Goal: Task Accomplishment & Management: Manage account settings

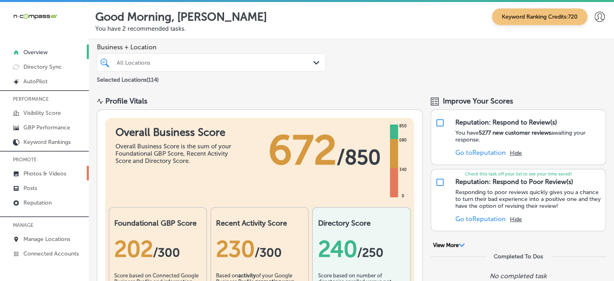
click at [50, 176] on p "Photos & Videos" at bounding box center [44, 173] width 43 height 7
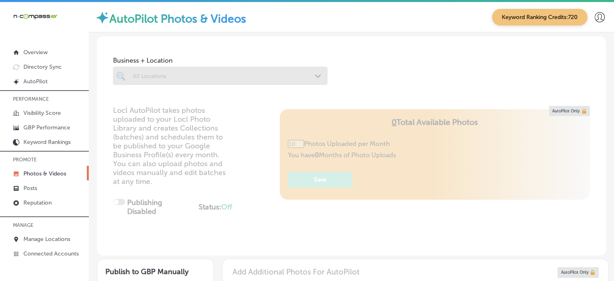
click at [228, 75] on div at bounding box center [220, 76] width 214 height 18
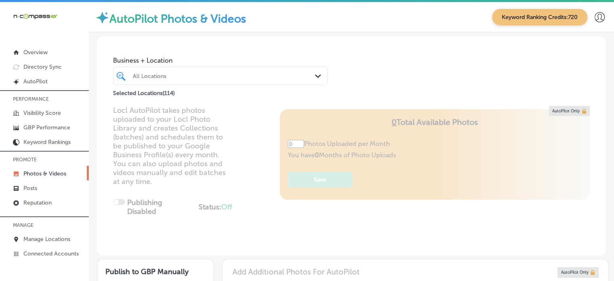
type input "5"
click at [228, 75] on div "All Locations" at bounding box center [224, 75] width 183 height 7
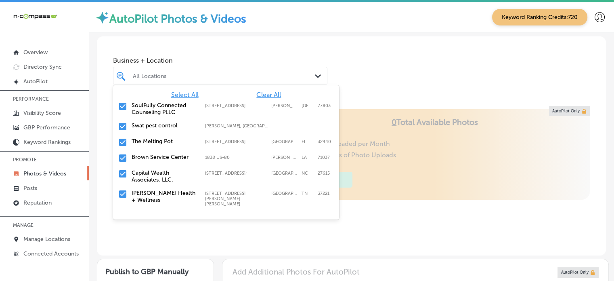
click at [263, 95] on span "Clear All" at bounding box center [268, 95] width 25 height 8
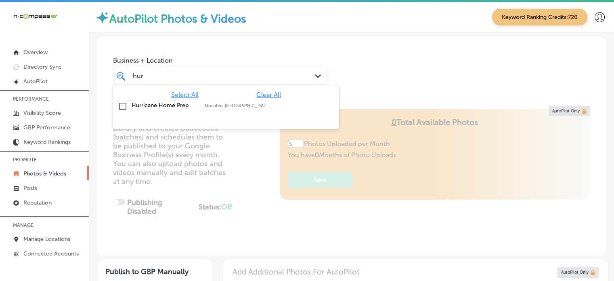
click at [205, 106] on label "Nocatee, FL, USA | Edgewater, FL, USA | ..." at bounding box center [237, 105] width 65 height 5
type input "hur"
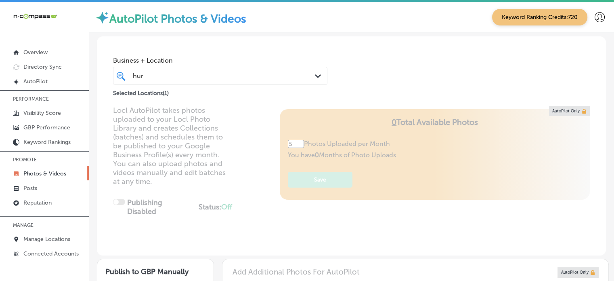
click at [370, 66] on div "Business + Location hur hur Path Created with Sketch. Selected Locations ( 1 )" at bounding box center [351, 66] width 509 height 61
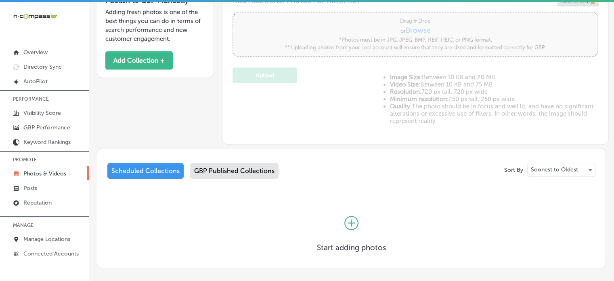
scroll to position [308, 0]
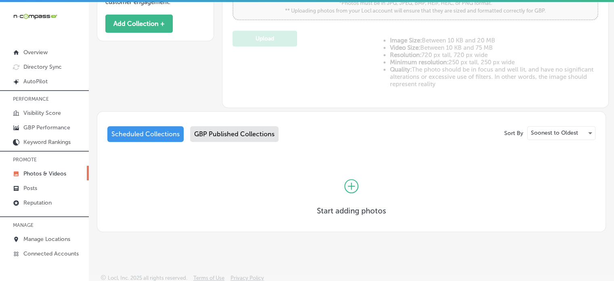
click at [242, 138] on div "GBP Published Collections" at bounding box center [234, 134] width 88 height 16
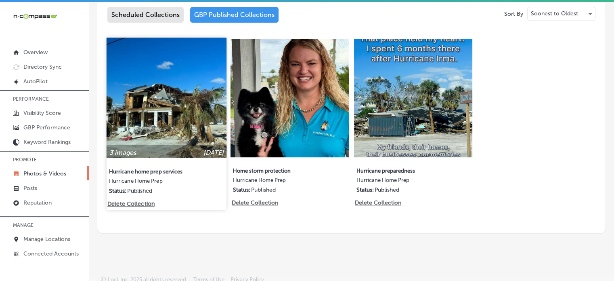
scroll to position [396, 0]
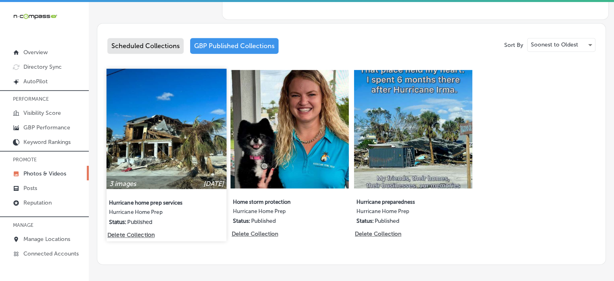
click at [164, 142] on img at bounding box center [167, 129] width 120 height 120
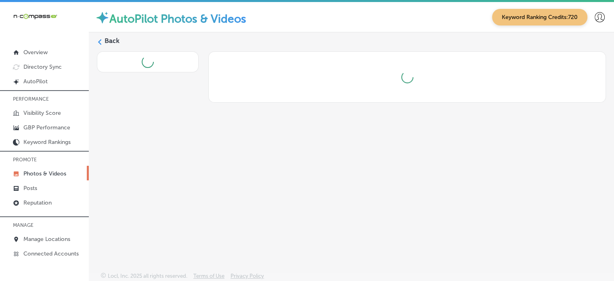
scroll to position [2, 0]
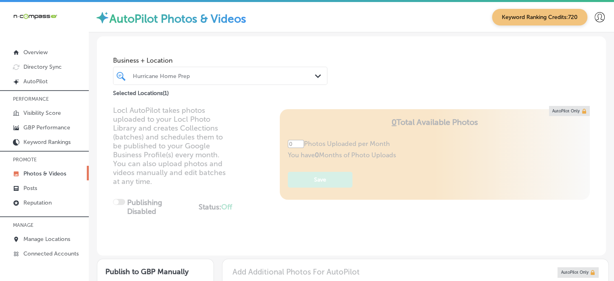
type input "5"
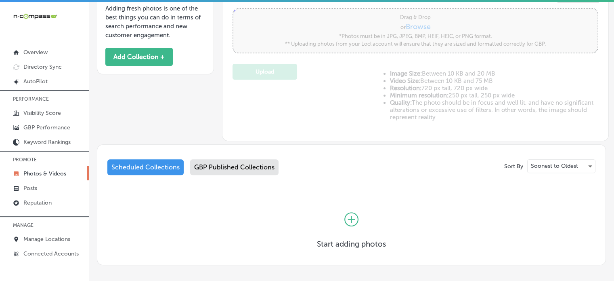
scroll to position [308, 0]
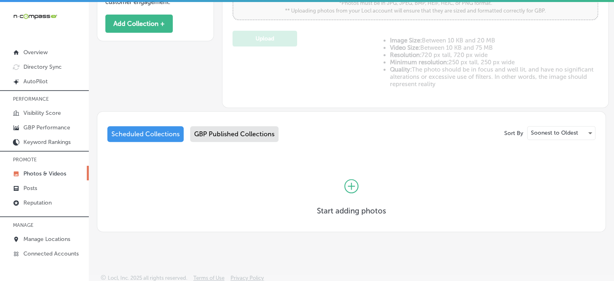
click at [236, 136] on div "GBP Published Collections" at bounding box center [234, 134] width 88 height 16
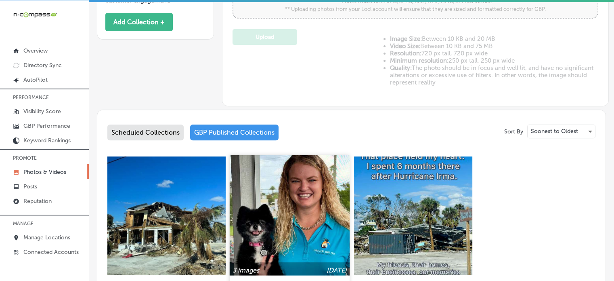
scroll to position [427, 0]
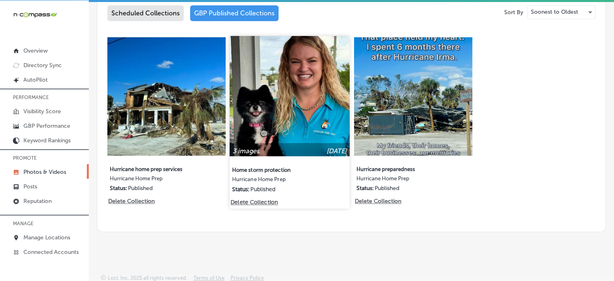
click at [308, 113] on img at bounding box center [290, 96] width 120 height 120
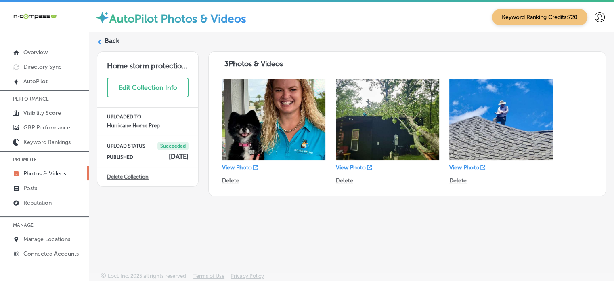
click at [113, 41] on label "Back" at bounding box center [112, 40] width 15 height 9
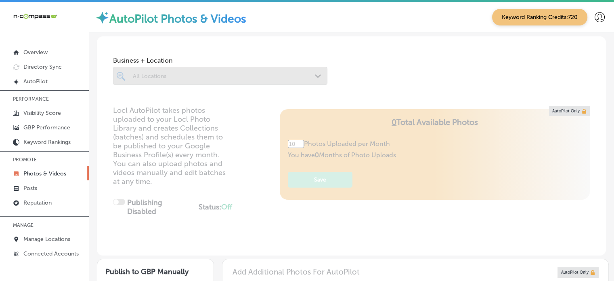
type input "5"
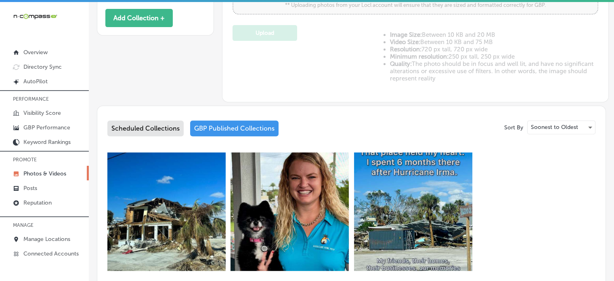
scroll to position [349, 0]
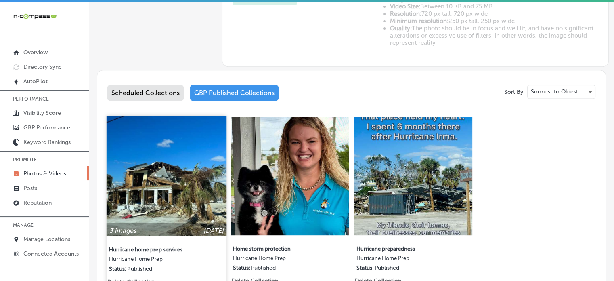
click at [184, 187] on img at bounding box center [167, 175] width 120 height 120
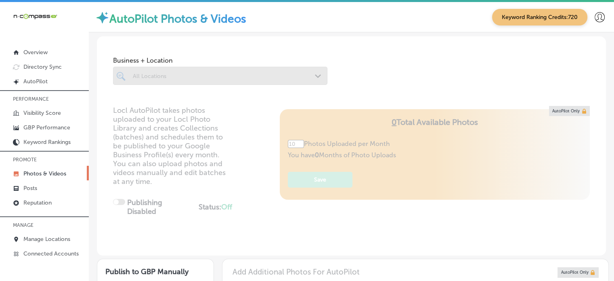
type input "5"
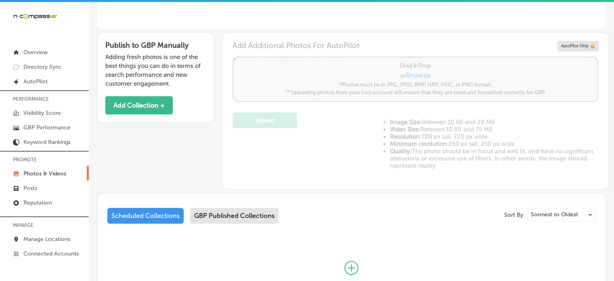
scroll to position [308, 0]
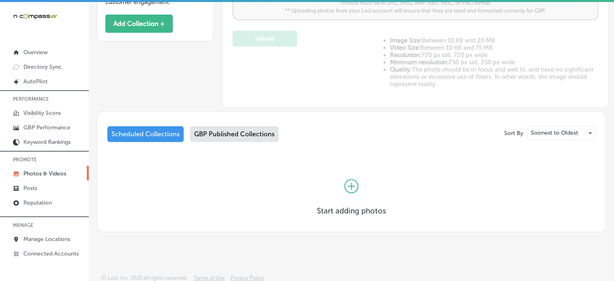
click at [237, 128] on div "GBP Published Collections" at bounding box center [234, 134] width 88 height 16
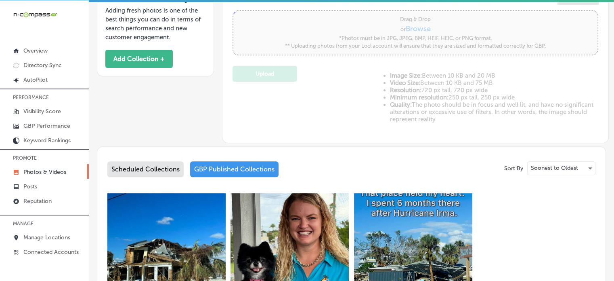
scroll to position [308, 0]
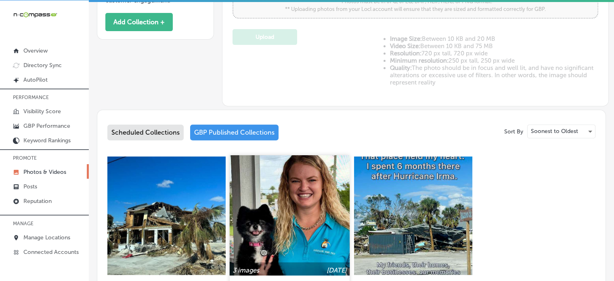
click at [282, 239] on img at bounding box center [290, 215] width 120 height 120
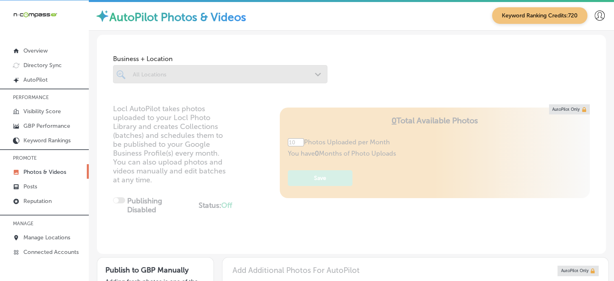
scroll to position [2, 0]
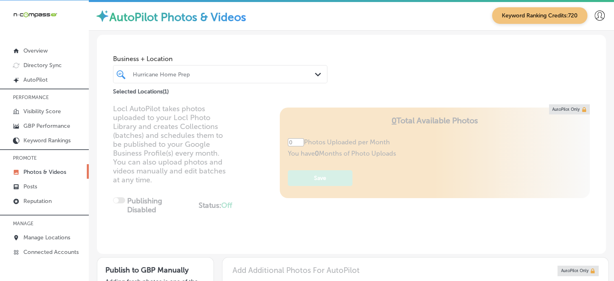
type input "5"
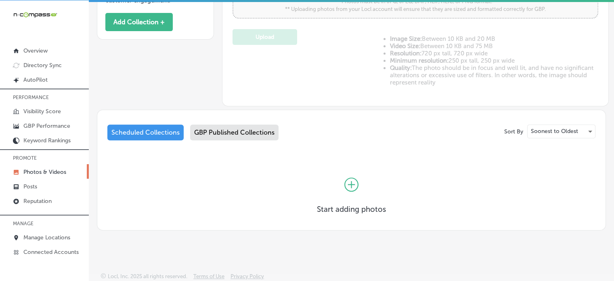
click at [245, 139] on div "Scheduled Collections GBP Published Collections" at bounding box center [351, 133] width 488 height 19
click at [355, 179] on icon at bounding box center [351, 184] width 14 height 14
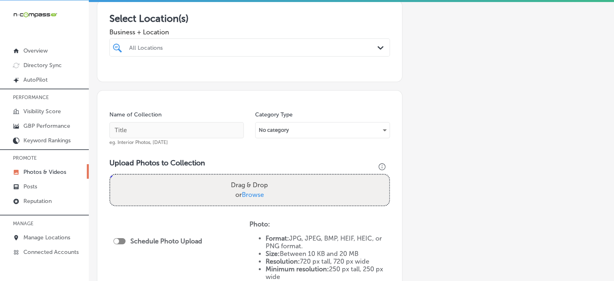
scroll to position [143, 0]
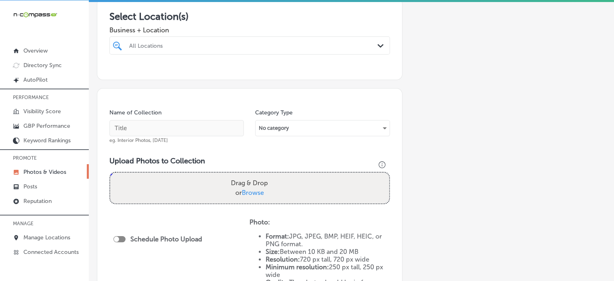
click at [274, 49] on div at bounding box center [237, 45] width 218 height 11
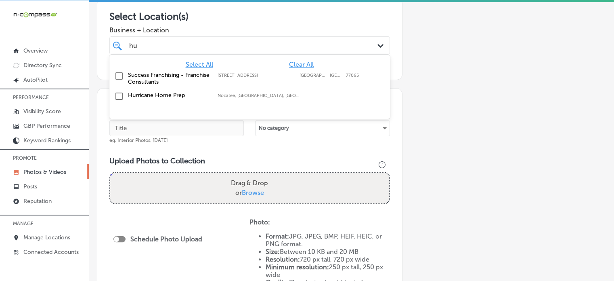
click at [154, 92] on label "Hurricane Home Prep" at bounding box center [169, 95] width 82 height 7
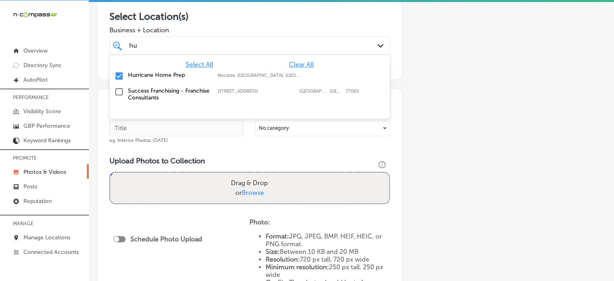
type input "hu"
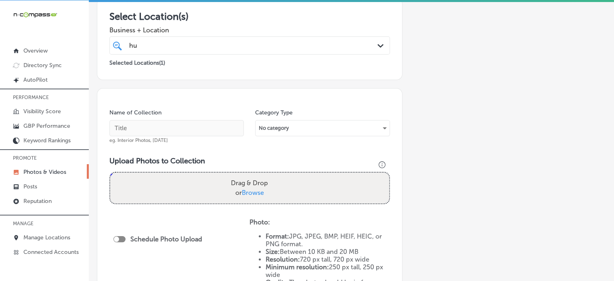
click at [242, 35] on div "Business + Location hu hu Path Created with Sketch." at bounding box center [249, 38] width 281 height 32
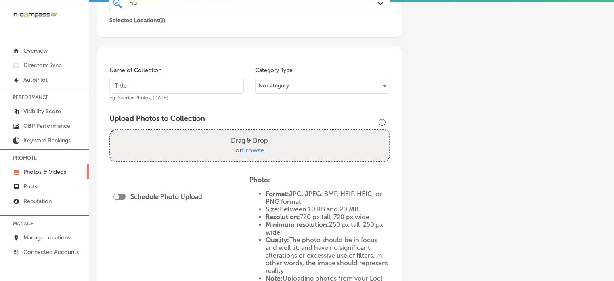
scroll to position [187, 0]
click at [209, 82] on input "text" at bounding box center [176, 84] width 134 height 16
paste input "Hurricane preparedness"
type input "Hurricane preparedness"
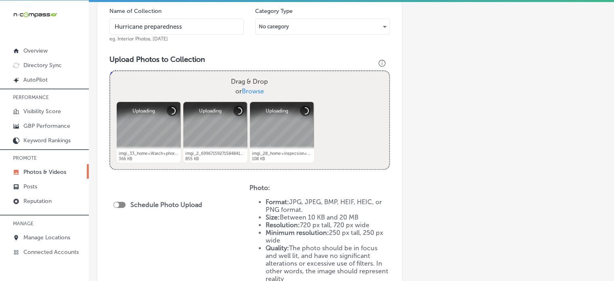
scroll to position [249, 0]
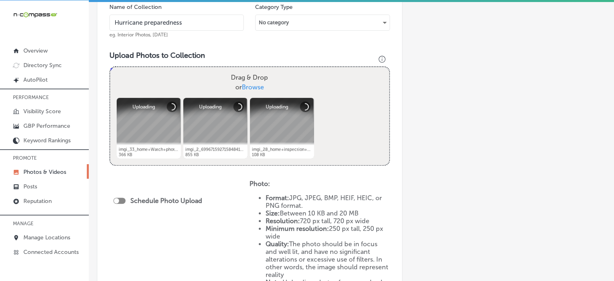
click at [121, 201] on div at bounding box center [119, 200] width 12 height 6
checkbox input "true"
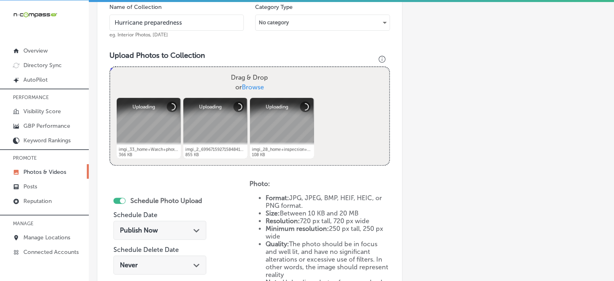
click at [154, 231] on span "Publish Now" at bounding box center [139, 230] width 38 height 8
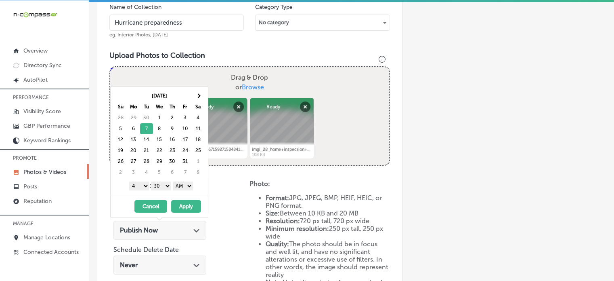
click at [141, 184] on select "1 2 3 4 5 6 7 8 9 10 11 12" at bounding box center [139, 185] width 20 height 9
drag, startPoint x: 159, startPoint y: 181, endPoint x: 161, endPoint y: 193, distance: 11.6
click at [161, 193] on div "Oct 2025 Su Mo Tu We Th Fr Sa 28 29 30 1 2 3 4 5 6 7 8 9 10 11 12 13 14 15 16 1…" at bounding box center [159, 141] width 97 height 108
click at [179, 189] on select "AM PM" at bounding box center [183, 185] width 20 height 9
click at [188, 205] on button "Apply" at bounding box center [186, 206] width 30 height 13
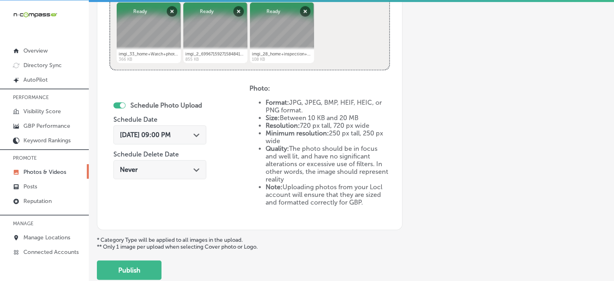
scroll to position [352, 0]
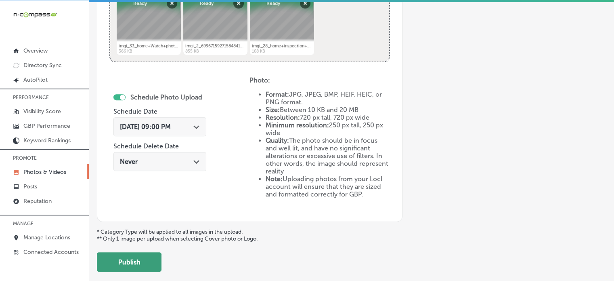
click at [147, 256] on button "Publish" at bounding box center [129, 261] width 65 height 19
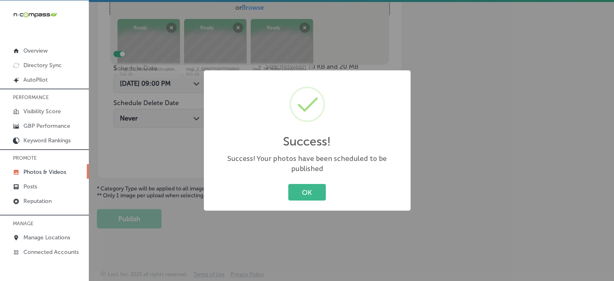
scroll to position [275, 0]
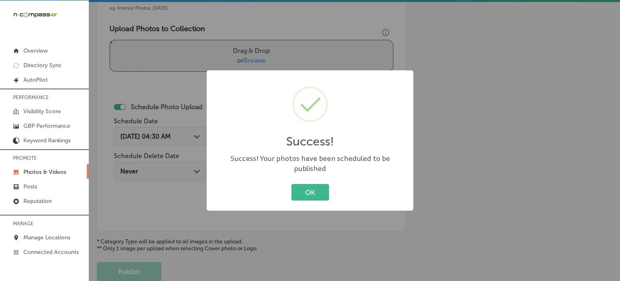
click at [333, 182] on div "OK Cancel" at bounding box center [310, 192] width 191 height 21
click at [312, 184] on button "OK" at bounding box center [310, 192] width 38 height 17
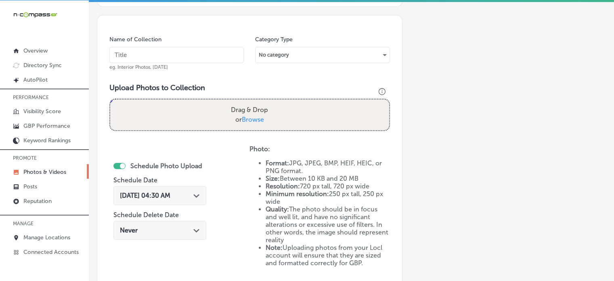
scroll to position [207, 0]
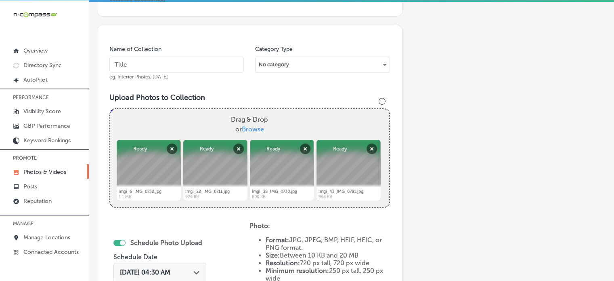
click at [157, 68] on input "text" at bounding box center [176, 65] width 134 height 16
paste input "Storm damage inspections"
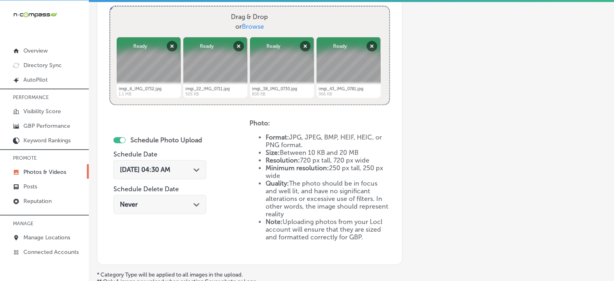
scroll to position [316, 0]
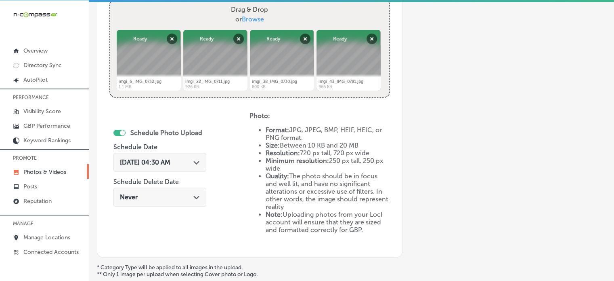
type input "Storm damage inspections"
click at [192, 165] on div "Oct 1, 2025 04:30 AM Path Created with Sketch." at bounding box center [159, 162] width 93 height 19
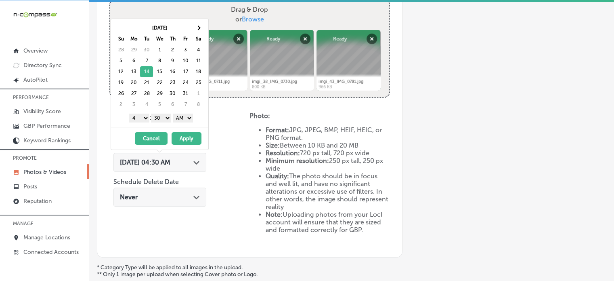
click at [144, 117] on select "1 2 3 4 5 6 7 8 9 10 11 12" at bounding box center [139, 117] width 20 height 9
drag, startPoint x: 163, startPoint y: 116, endPoint x: 163, endPoint y: 129, distance: 13.3
click at [163, 129] on div "Oct 2025 Su Mo Tu We Th Fr Sa 28 29 30 1 2 3 4 5 6 7 8 9 10 11 12 13 14 15 16 1…" at bounding box center [160, 84] width 98 height 131
click at [182, 120] on select "AM PM" at bounding box center [183, 117] width 20 height 9
click at [182, 136] on button "Apply" at bounding box center [187, 138] width 30 height 13
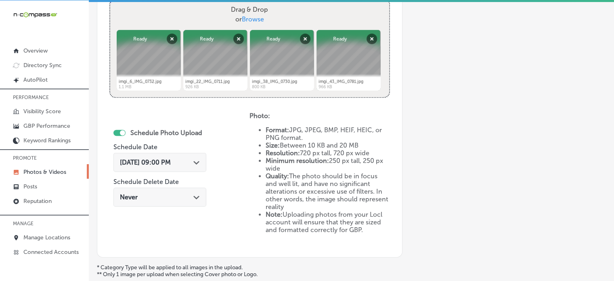
scroll to position [388, 0]
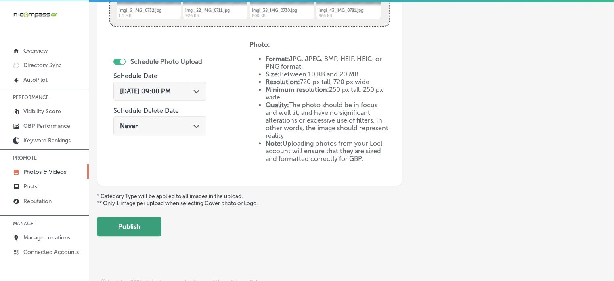
click at [142, 226] on button "Publish" at bounding box center [129, 225] width 65 height 19
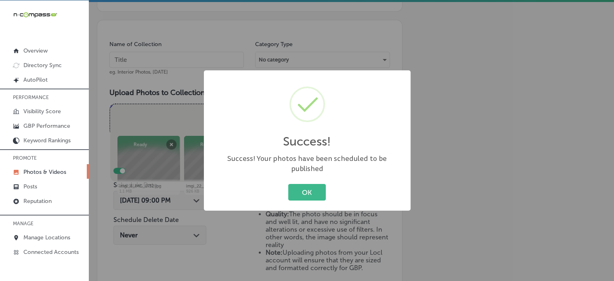
scroll to position [181, 0]
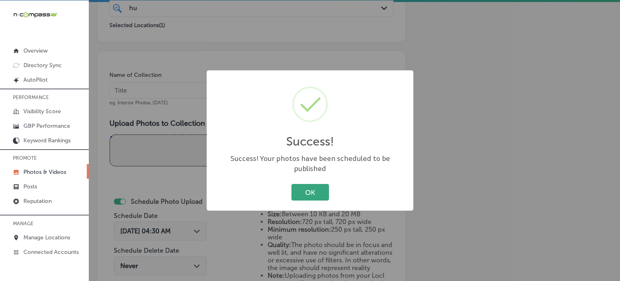
click at [307, 190] on button "OK" at bounding box center [310, 192] width 38 height 17
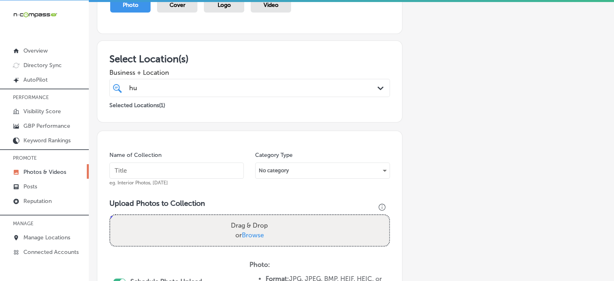
scroll to position [98, 0]
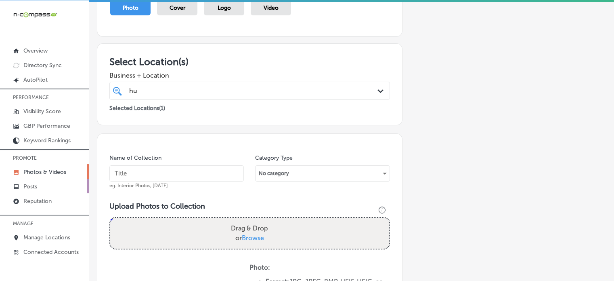
click at [50, 187] on link "Posts" at bounding box center [44, 185] width 89 height 15
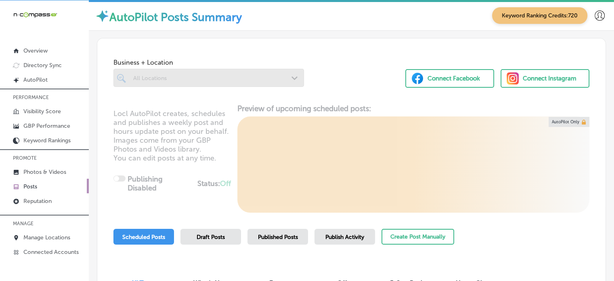
click at [237, 78] on div at bounding box center [208, 78] width 191 height 18
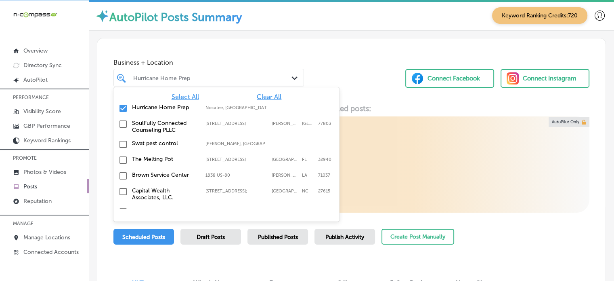
click at [237, 78] on div "Hurricane Home Prep" at bounding box center [212, 77] width 159 height 7
click at [266, 96] on span "Clear All" at bounding box center [269, 97] width 25 height 8
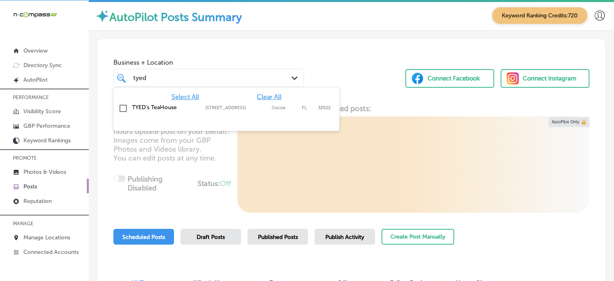
click at [226, 106] on label "[STREET_ADDRESS]" at bounding box center [236, 107] width 62 height 5
type input "tyed"
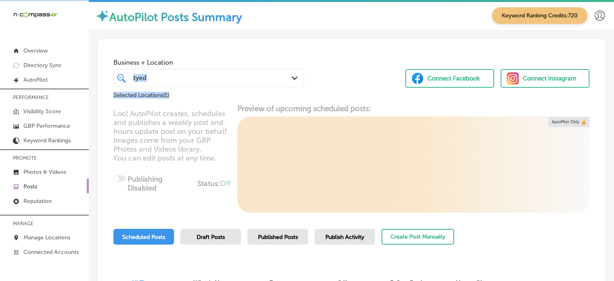
drag, startPoint x: 328, startPoint y: 38, endPoint x: 302, endPoint y: 104, distance: 70.3
click at [302, 104] on div "Business + Location tyed tyed Path Created with Sketch. Selected Locations ( 1 …" at bounding box center [351, 125] width 508 height 174
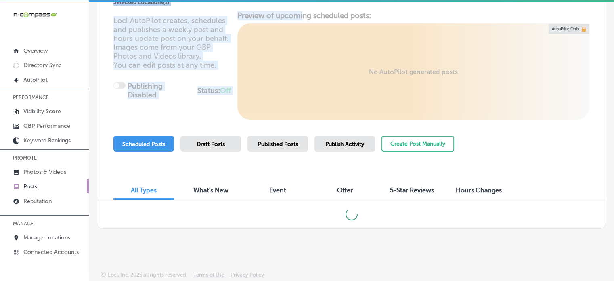
scroll to position [2, 0]
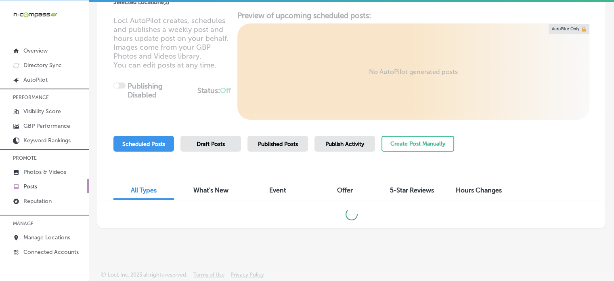
click at [543, 167] on div "Scheduled Posts Draft Posts Published Posts Publish Activity Create Post Manual…" at bounding box center [351, 154] width 476 height 37
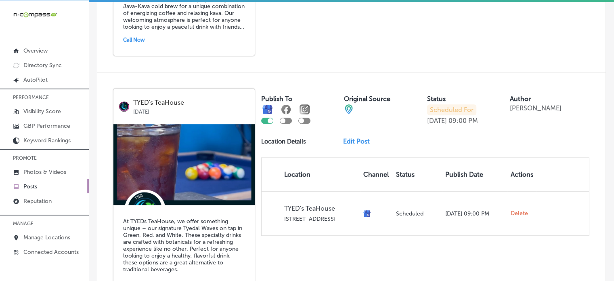
scroll to position [531, 0]
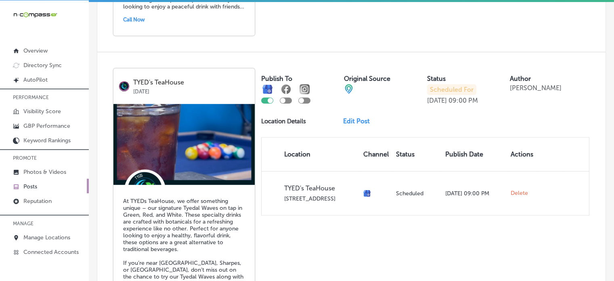
click at [168, 168] on img at bounding box center [183, 144] width 141 height 81
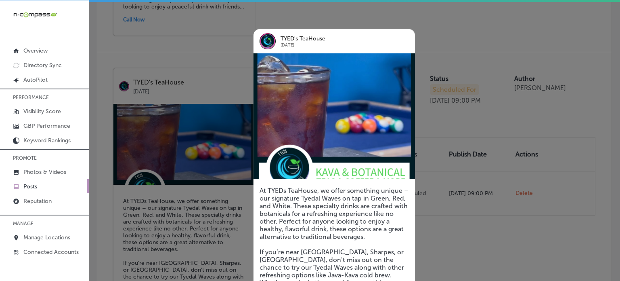
click at [357, 138] on img at bounding box center [333, 115] width 161 height 125
click at [448, 240] on div at bounding box center [310, 140] width 620 height 281
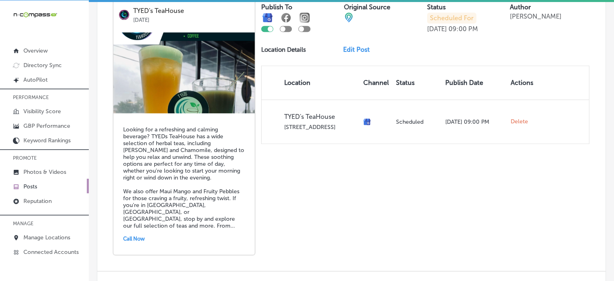
scroll to position [895, 0]
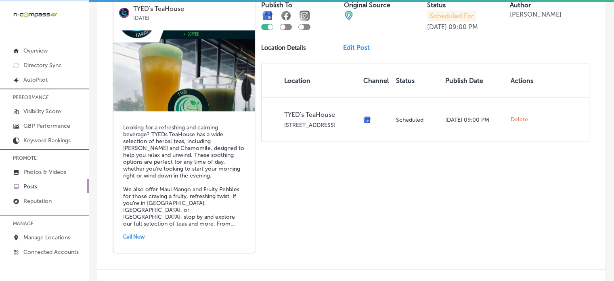
click at [174, 82] on img at bounding box center [183, 70] width 141 height 81
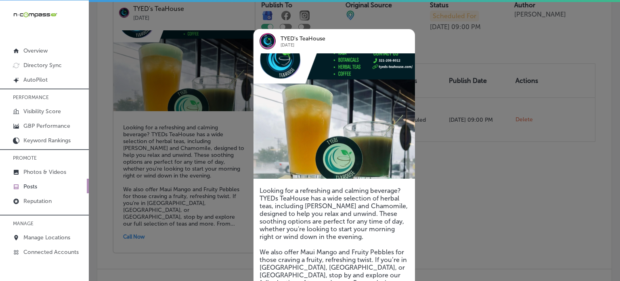
click at [468, 184] on div at bounding box center [310, 140] width 620 height 281
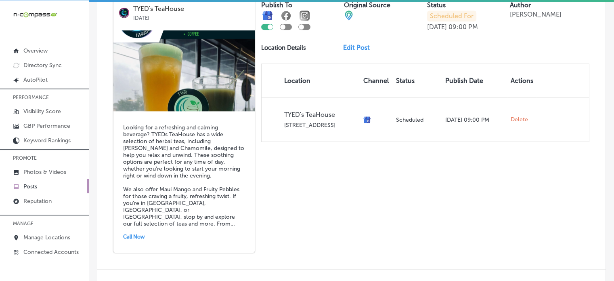
click at [222, 137] on h5 "Looking for a refreshing and calming beverage? TYEDs TeaHouse has a wide select…" at bounding box center [184, 175] width 122 height 103
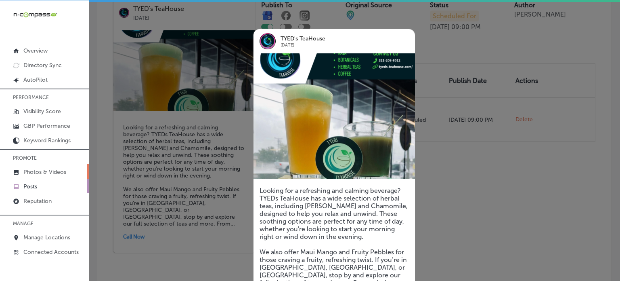
click at [48, 172] on p "Photos & Videos" at bounding box center [44, 171] width 43 height 7
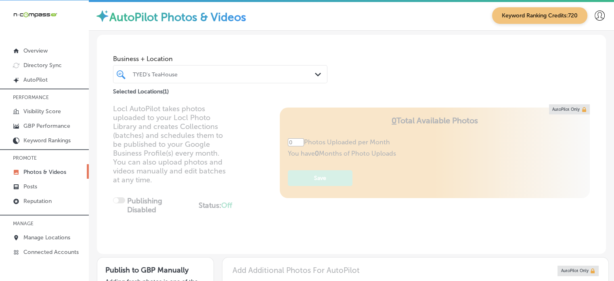
type input "5"
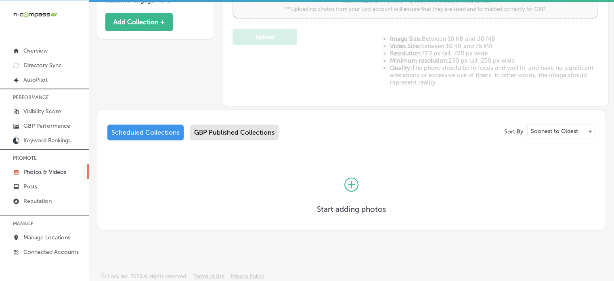
scroll to position [2, 0]
click at [345, 184] on icon at bounding box center [351, 184] width 14 height 14
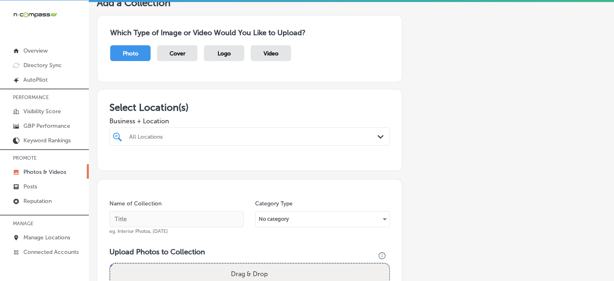
scroll to position [53, 0]
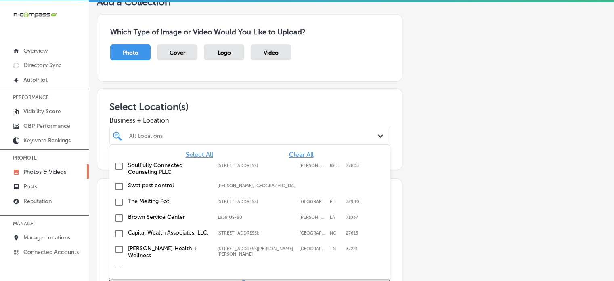
click at [233, 138] on div at bounding box center [237, 135] width 218 height 11
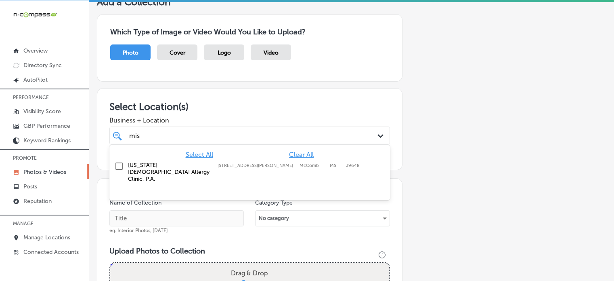
click at [163, 161] on label "[US_STATE] [DEMOGRAPHIC_DATA] Allergy Clinic, P.A." at bounding box center [169, 171] width 82 height 21
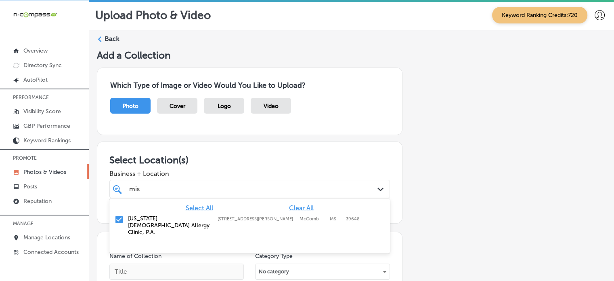
type input "mis"
click at [113, 36] on label "Back" at bounding box center [112, 38] width 15 height 9
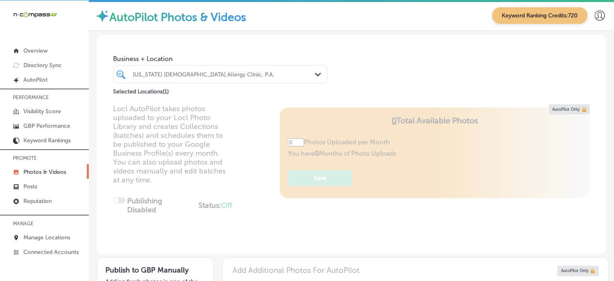
click at [203, 79] on div "[US_STATE] [DEMOGRAPHIC_DATA] Allergy Clinic, P.A." at bounding box center [220, 74] width 183 height 13
click at [364, 59] on div "Business + Location Mississippi Asthma Allergy Clinic, P.A. Path Created with S…" at bounding box center [351, 65] width 509 height 61
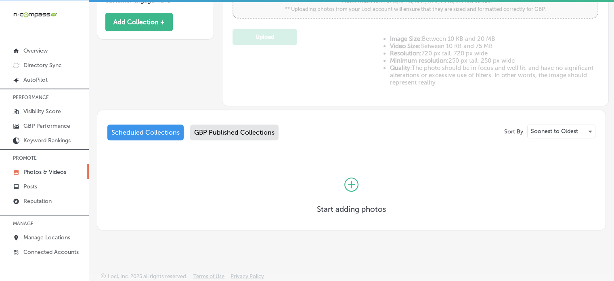
click at [247, 126] on div "GBP Published Collections" at bounding box center [234, 132] width 88 height 16
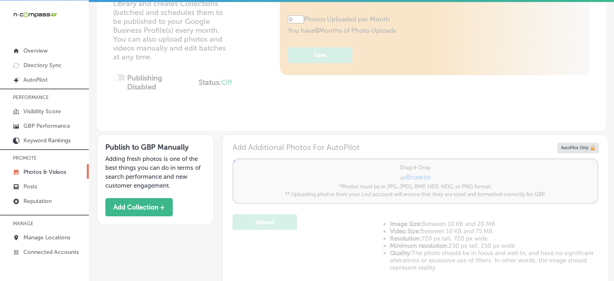
scroll to position [271, 0]
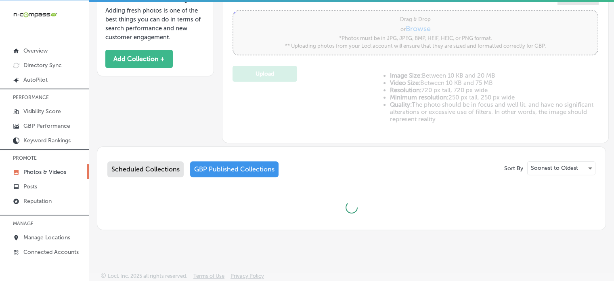
type input "5"
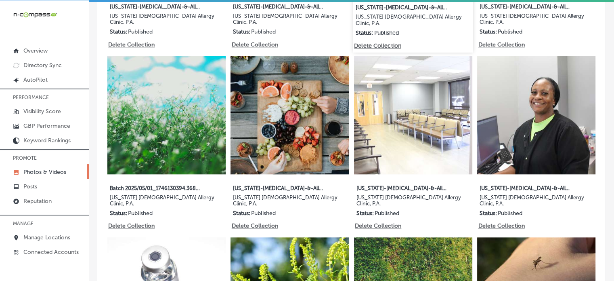
scroll to position [768, 0]
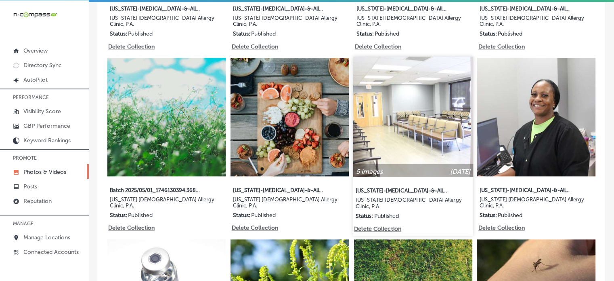
click at [433, 112] on img at bounding box center [413, 117] width 120 height 120
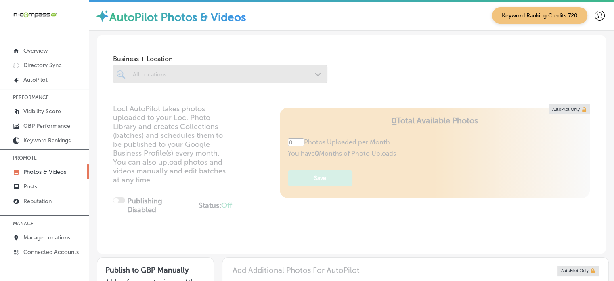
type input "5"
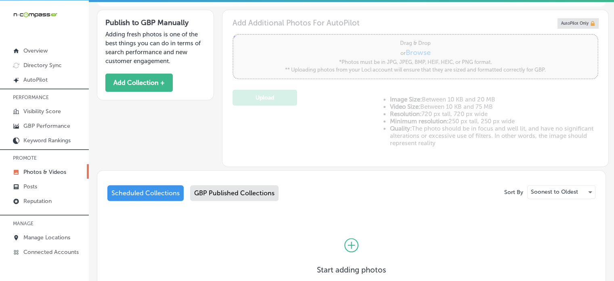
scroll to position [308, 0]
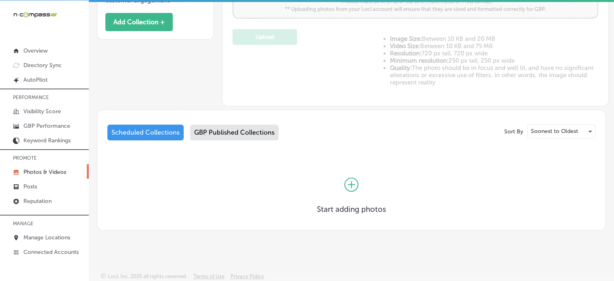
click at [269, 124] on div "GBP Published Collections" at bounding box center [234, 132] width 88 height 16
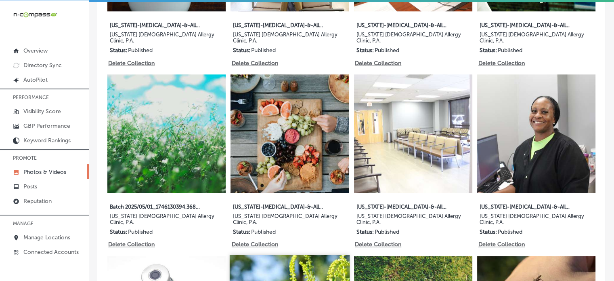
scroll to position [750, 0]
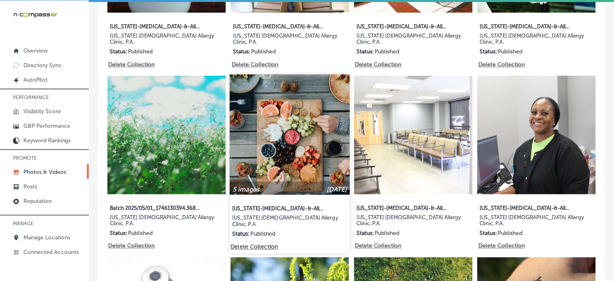
click at [276, 112] on img at bounding box center [290, 134] width 120 height 120
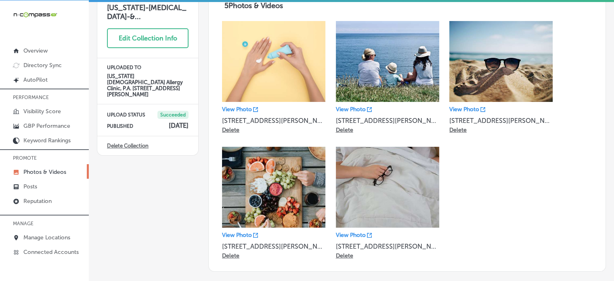
scroll to position [39, 0]
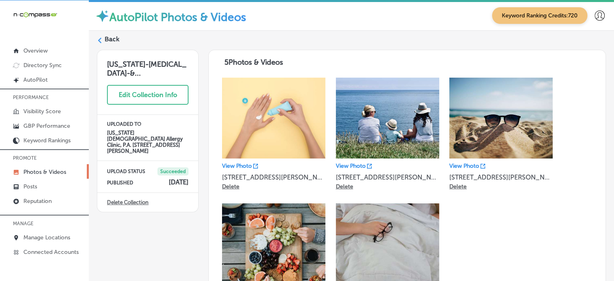
click at [112, 40] on label "Back" at bounding box center [112, 39] width 15 height 9
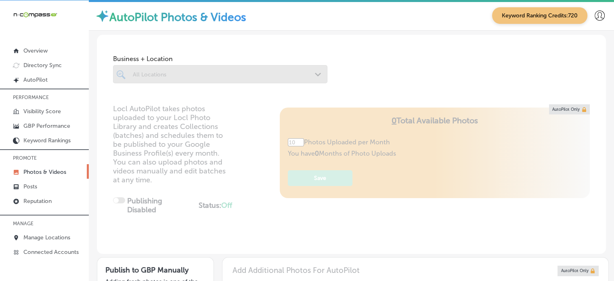
type input "5"
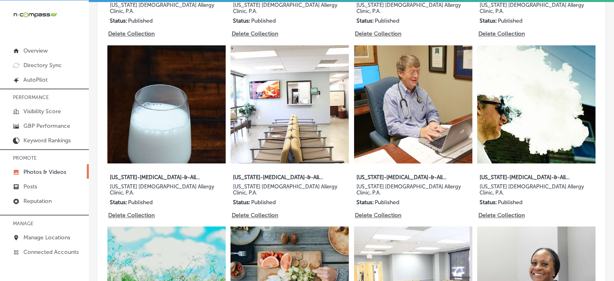
scroll to position [599, 0]
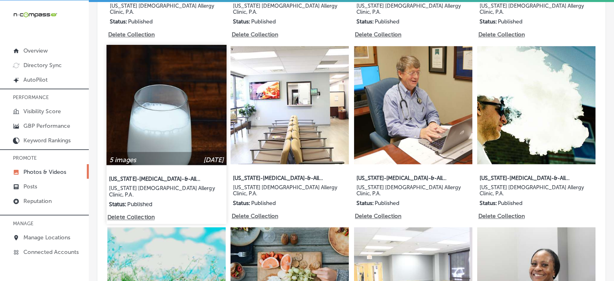
click at [159, 84] on img at bounding box center [167, 104] width 120 height 120
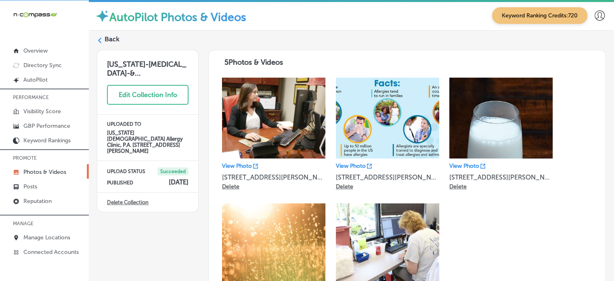
click at [117, 38] on label "Back" at bounding box center [112, 39] width 15 height 9
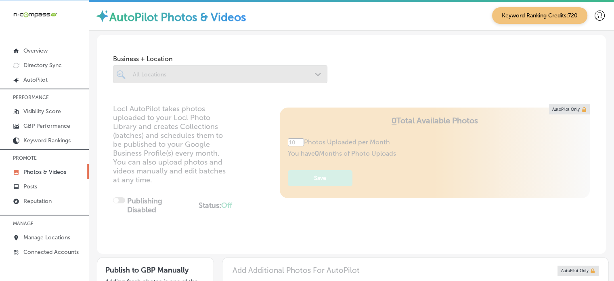
type input "5"
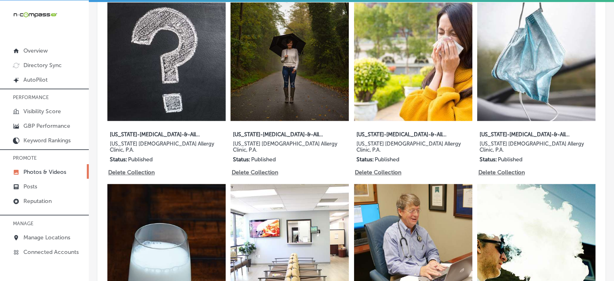
scroll to position [462, 0]
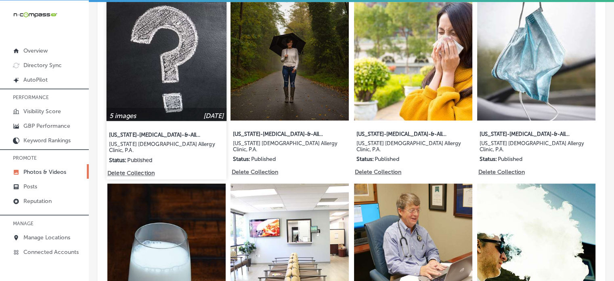
click at [171, 57] on img at bounding box center [167, 61] width 120 height 120
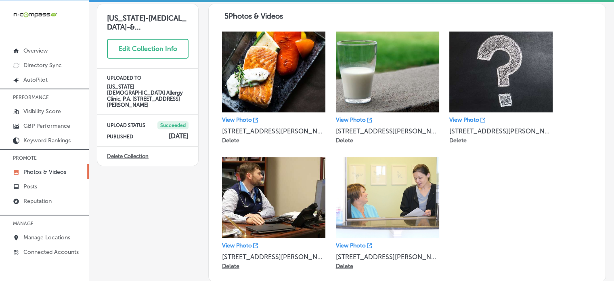
scroll to position [45, 0]
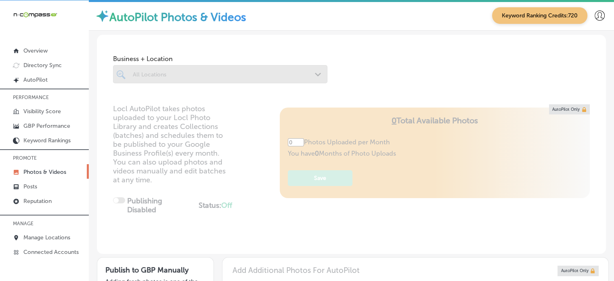
type input "5"
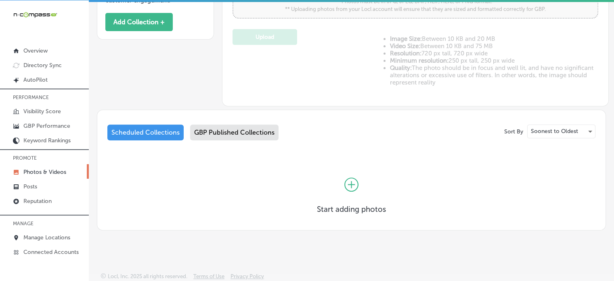
scroll to position [297, 0]
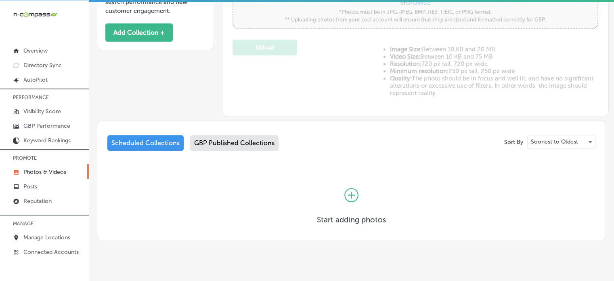
click at [228, 145] on div "GBP Published Collections" at bounding box center [234, 143] width 88 height 16
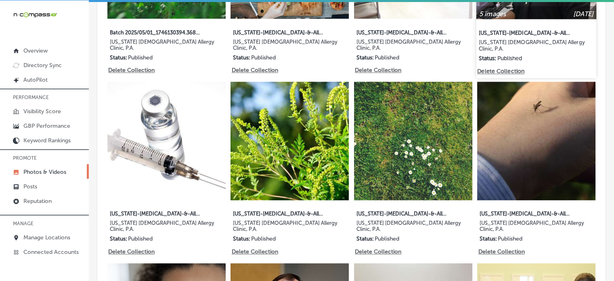
scroll to position [933, 0]
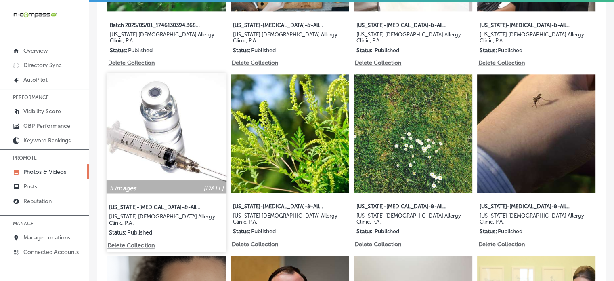
click at [176, 116] on img at bounding box center [167, 133] width 120 height 120
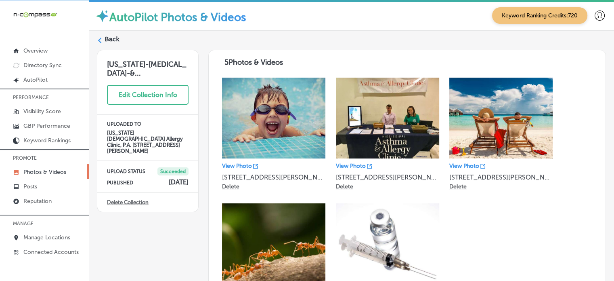
scroll to position [59, 0]
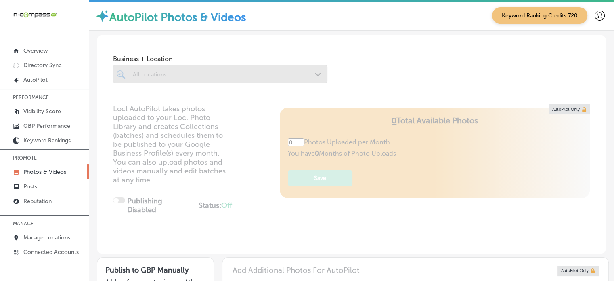
type input "5"
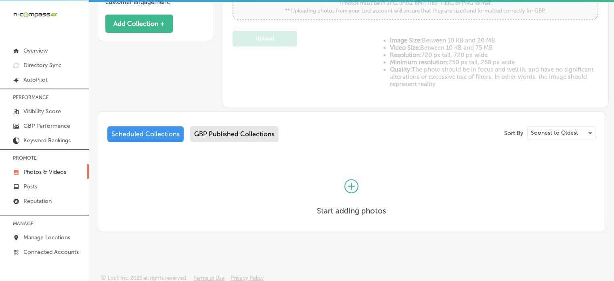
scroll to position [306, 0]
click at [270, 140] on div "Scheduled Collections GBP Published Collections" at bounding box center [351, 135] width 488 height 19
click at [265, 134] on div "GBP Published Collections" at bounding box center [234, 134] width 88 height 16
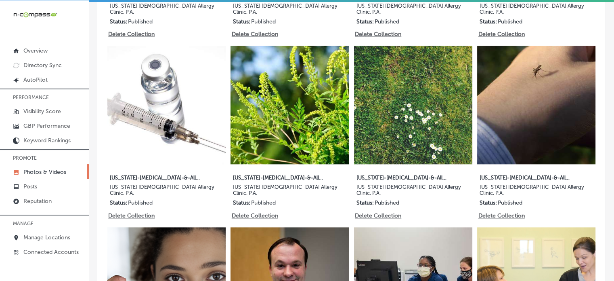
scroll to position [1133, 0]
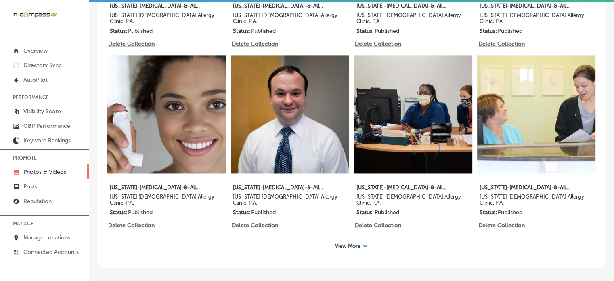
click at [352, 239] on div "View More Path Created with Sketch." at bounding box center [352, 245] width 44 height 13
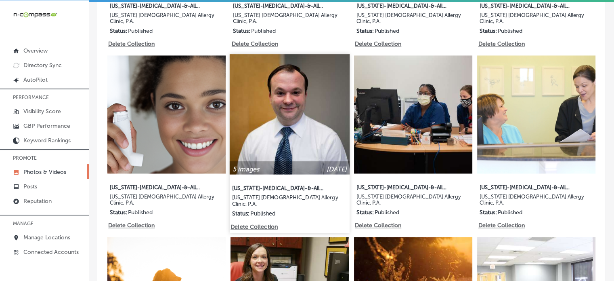
scroll to position [1151, 0]
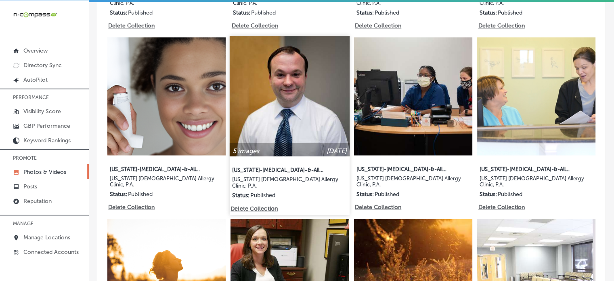
click at [294, 79] on img at bounding box center [290, 96] width 120 height 120
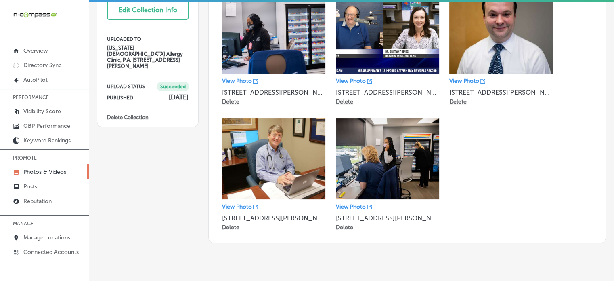
scroll to position [85, 0]
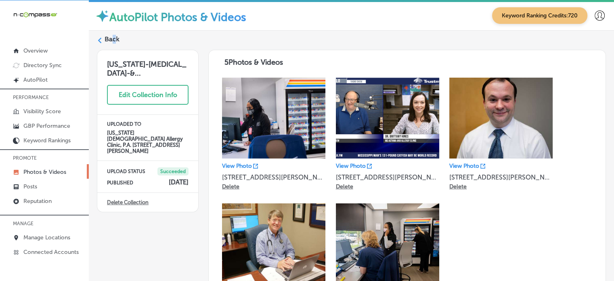
drag, startPoint x: 109, startPoint y: 32, endPoint x: 111, endPoint y: 36, distance: 4.7
click at [111, 36] on div "Back Mississippi-Asthma-&... Edit Collection Info UPLOADED TO Mississippi Asthm…" at bounding box center [351, 181] width 525 height 301
click at [111, 36] on label "Back" at bounding box center [112, 39] width 15 height 9
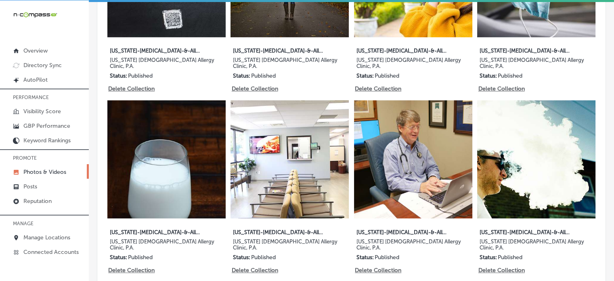
type input "5"
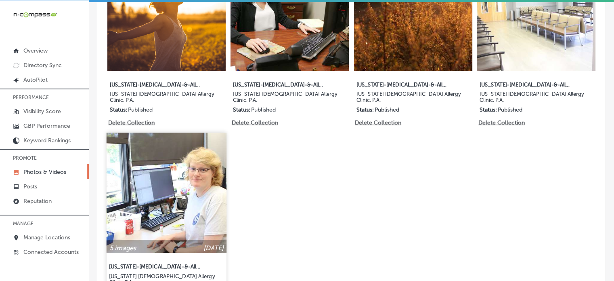
scroll to position [1438, 0]
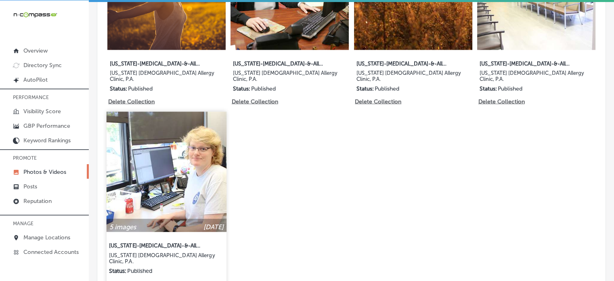
click at [176, 126] on img at bounding box center [167, 171] width 120 height 120
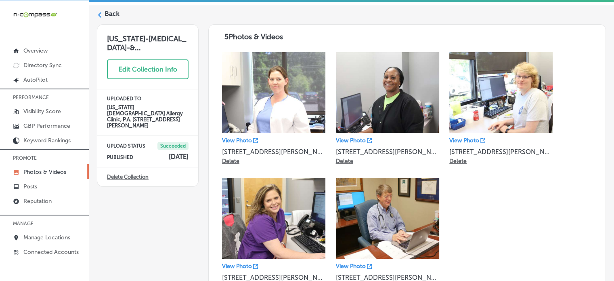
scroll to position [26, 0]
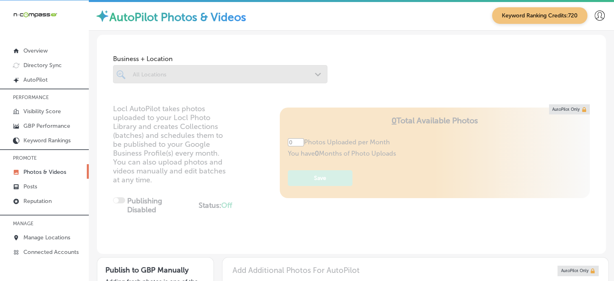
type input "5"
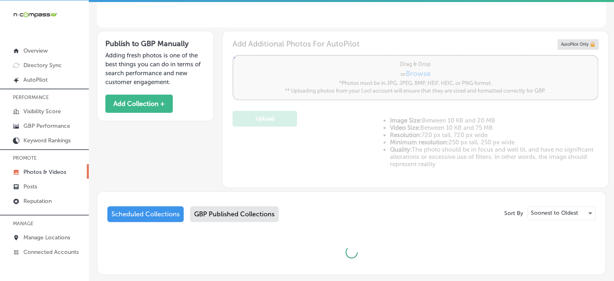
type input "5"
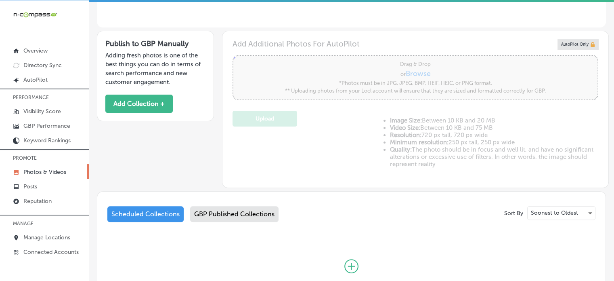
scroll to position [308, 0]
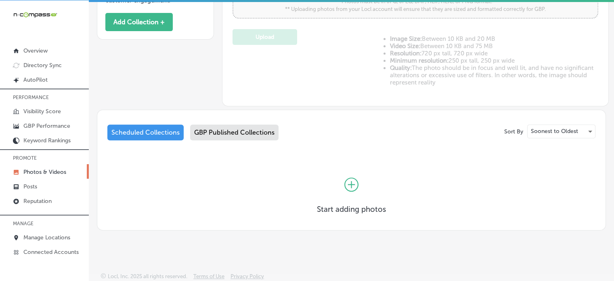
click at [239, 130] on div "GBP Published Collections" at bounding box center [234, 132] width 88 height 16
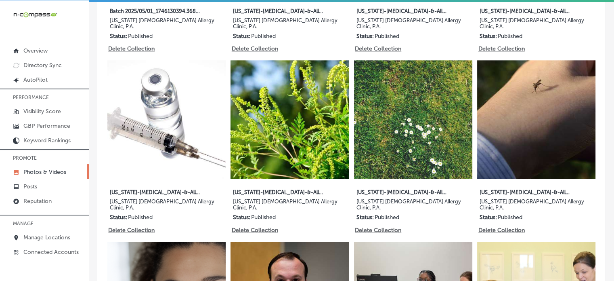
scroll to position [1133, 0]
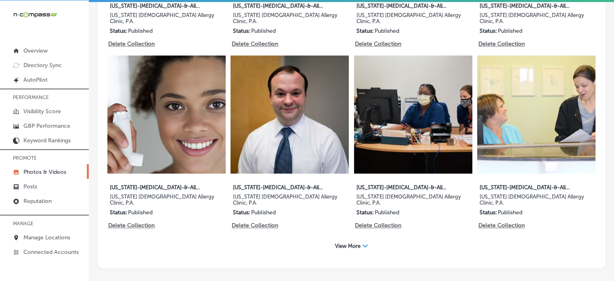
click at [339, 243] on span "View More" at bounding box center [347, 246] width 25 height 6
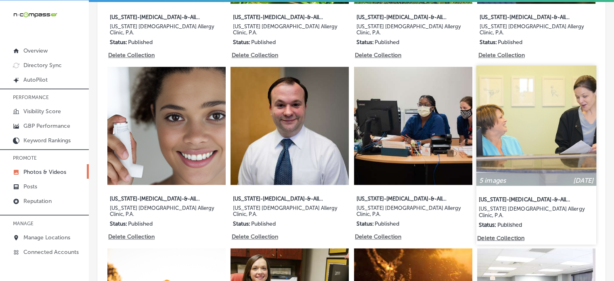
scroll to position [1121, 0]
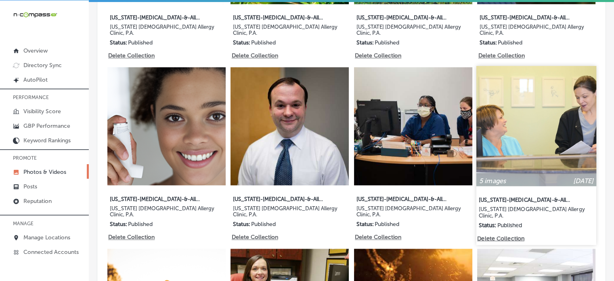
click at [544, 76] on img at bounding box center [536, 126] width 120 height 120
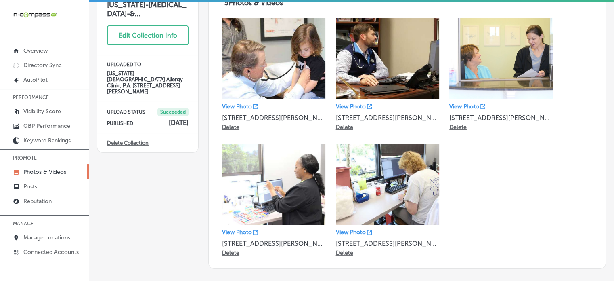
scroll to position [60, 0]
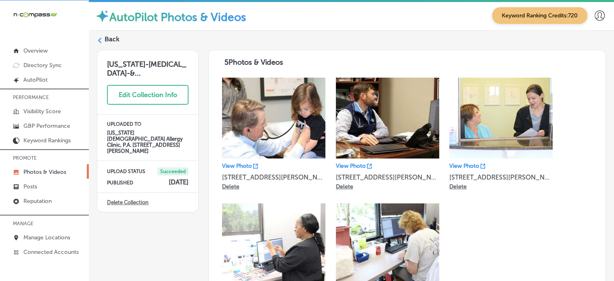
click at [110, 32] on div "Back Mississippi-Asthma-&... Edit Collection Info UPLOADED TO Mississippi Asthm…" at bounding box center [351, 181] width 525 height 301
click at [114, 36] on label "Back" at bounding box center [112, 39] width 15 height 9
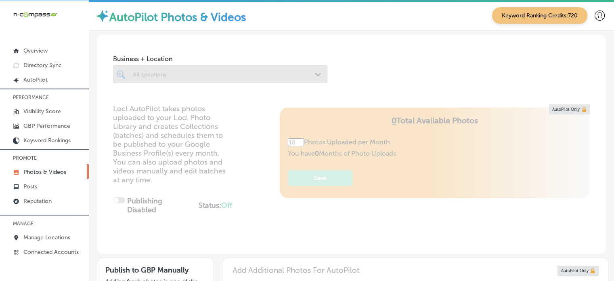
type input "5"
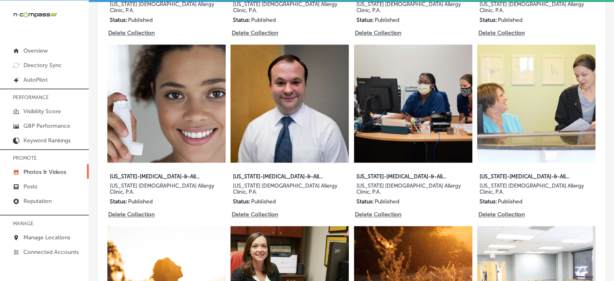
scroll to position [1144, 0]
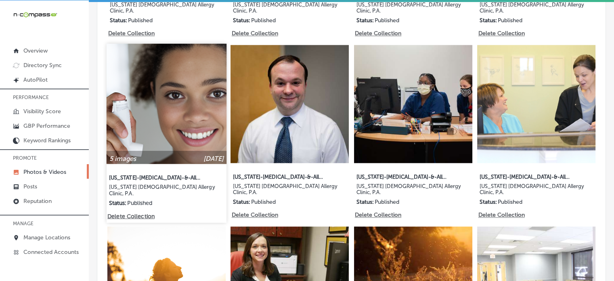
click at [177, 59] on img at bounding box center [167, 104] width 120 height 120
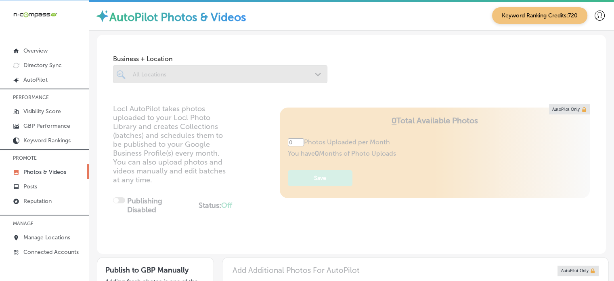
type input "5"
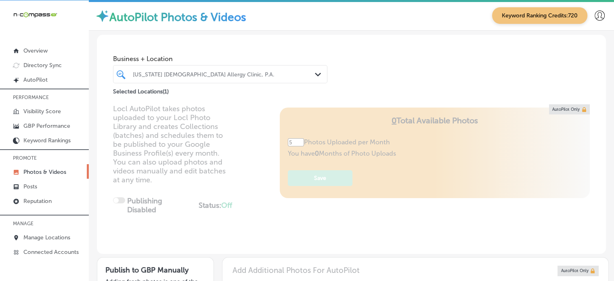
scroll to position [308, 0]
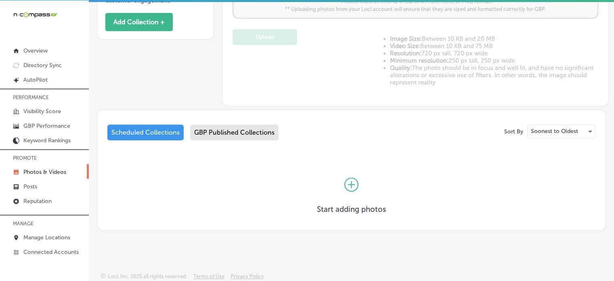
click at [233, 130] on div "GBP Published Collections" at bounding box center [234, 132] width 88 height 16
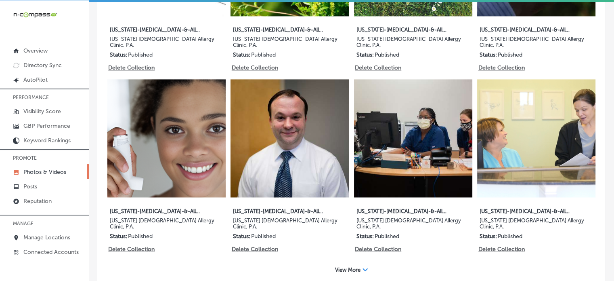
scroll to position [1133, 0]
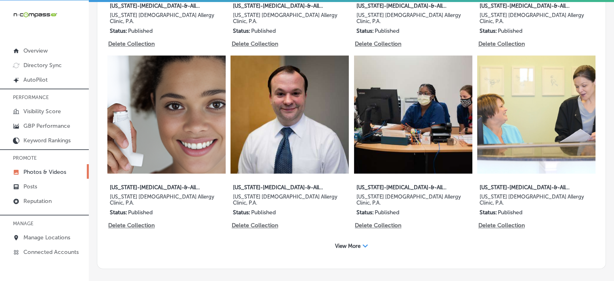
click at [350, 243] on span "View More" at bounding box center [347, 246] width 25 height 6
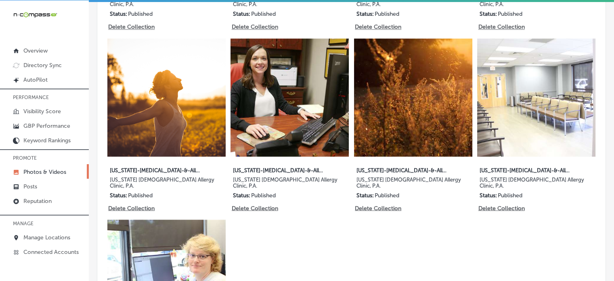
scroll to position [1332, 0]
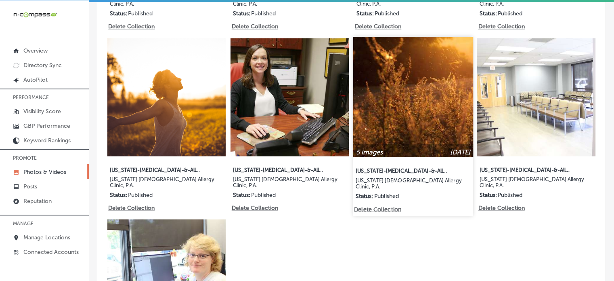
click at [392, 36] on img at bounding box center [413, 96] width 120 height 120
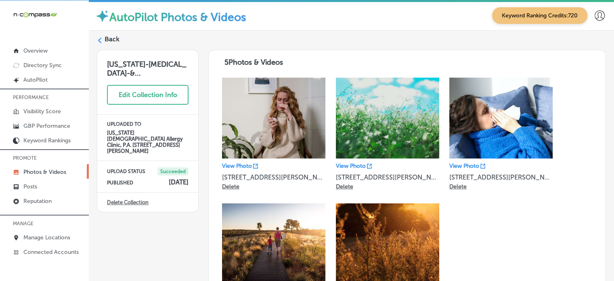
scroll to position [29, 0]
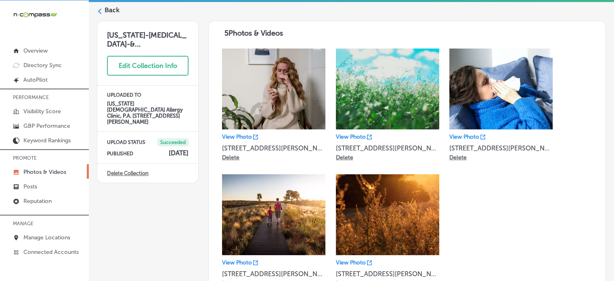
click at [110, 12] on label "Back" at bounding box center [112, 10] width 15 height 9
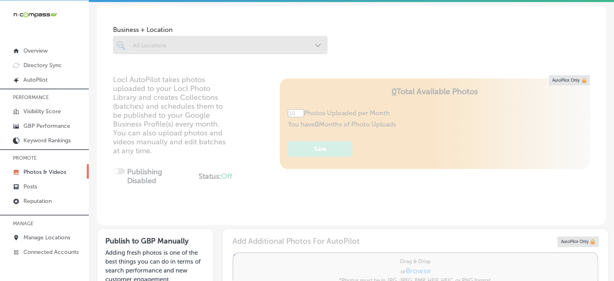
type input "5"
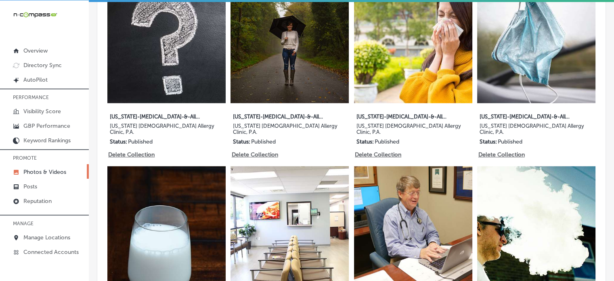
scroll to position [479, 0]
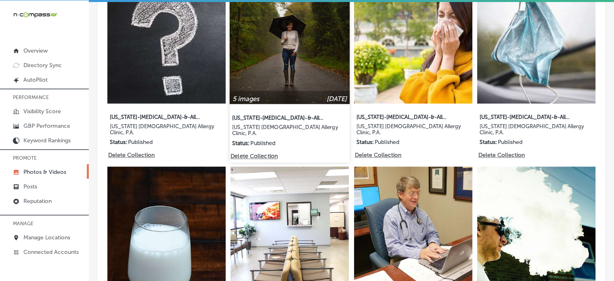
click at [293, 82] on img at bounding box center [290, 44] width 120 height 120
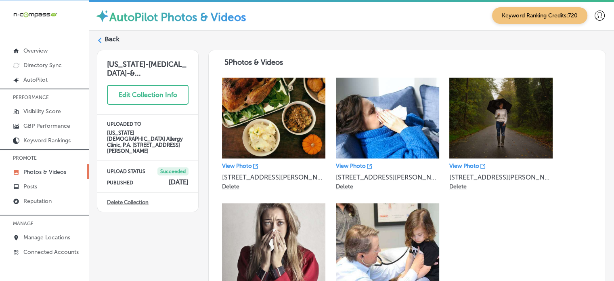
click at [114, 38] on label "Back" at bounding box center [112, 39] width 15 height 9
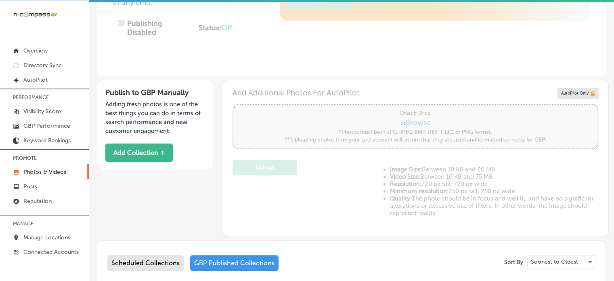
scroll to position [202, 0]
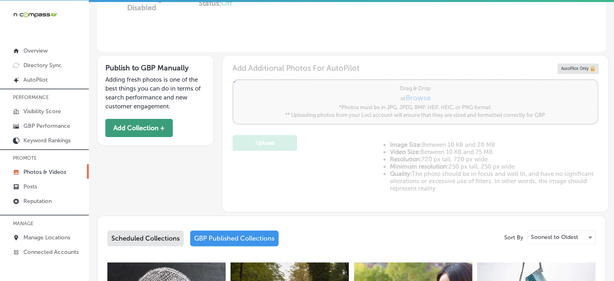
type input "5"
click at [124, 126] on button "Add Collection +" at bounding box center [138, 128] width 67 height 18
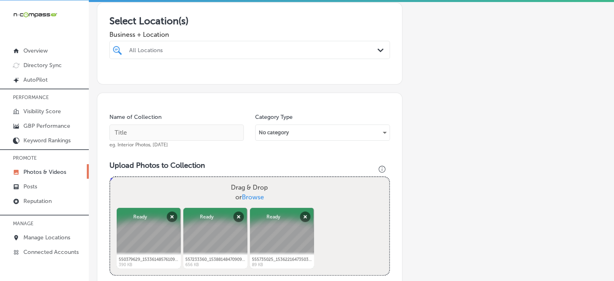
scroll to position [136, 0]
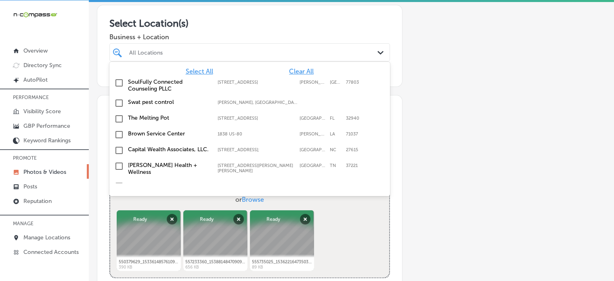
click at [197, 54] on div "All Locations" at bounding box center [253, 52] width 249 height 7
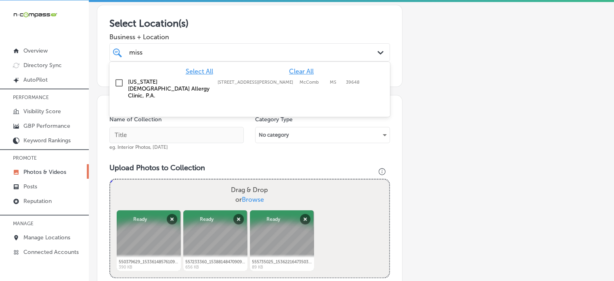
click at [153, 79] on label "[US_STATE] [DEMOGRAPHIC_DATA] Allergy Clinic, P.A." at bounding box center [169, 88] width 82 height 21
type input "miss"
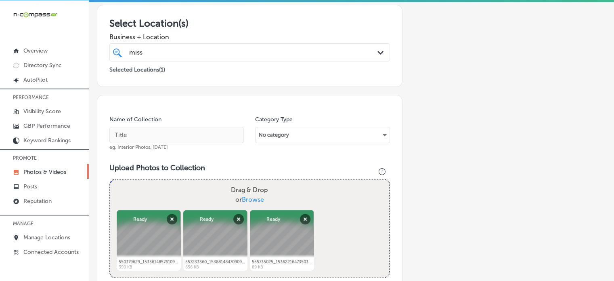
click at [182, 123] on div "Name of Collection eg. Interior Photos, March 2020" at bounding box center [176, 132] width 134 height 35
click at [184, 134] on input "text" at bounding box center [176, 135] width 134 height 16
paste input "Asthma Clinic"
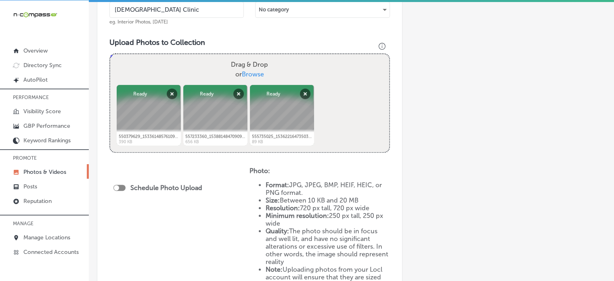
scroll to position [262, 0]
click at [121, 187] on div at bounding box center [119, 187] width 12 height 6
type input "Asthma Clinic"
checkbox input "true"
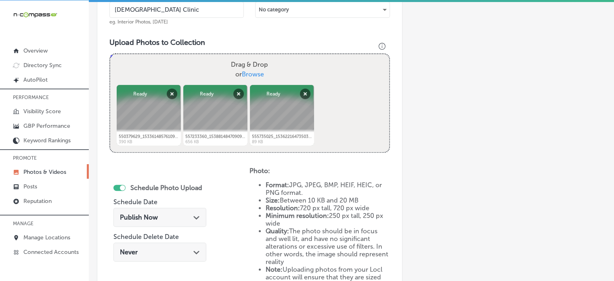
click at [142, 218] on span "Publish Now" at bounding box center [139, 217] width 38 height 8
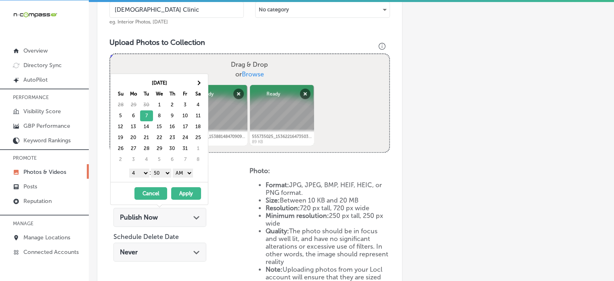
click at [137, 170] on select "1 2 3 4 5 6 7 8 9 10 11 12" at bounding box center [139, 172] width 20 height 9
drag, startPoint x: 155, startPoint y: 173, endPoint x: 160, endPoint y: 184, distance: 12.1
click at [160, 184] on div "Oct 2025 Su Mo Tu We Th Fr Sa 28 29 30 1 2 3 4 5 6 7 8 9 10 11 12 13 14 15 16 1…" at bounding box center [159, 138] width 98 height 131
click at [184, 172] on select "AM PM" at bounding box center [183, 172] width 20 height 9
click at [186, 192] on button "Apply" at bounding box center [186, 193] width 30 height 13
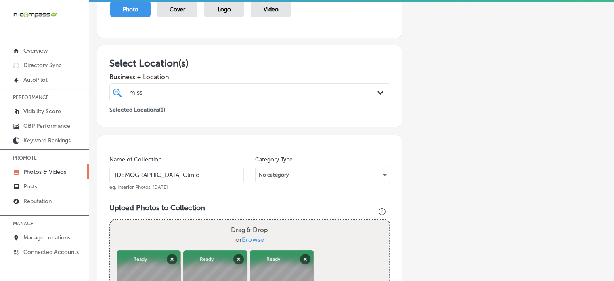
scroll to position [90, 0]
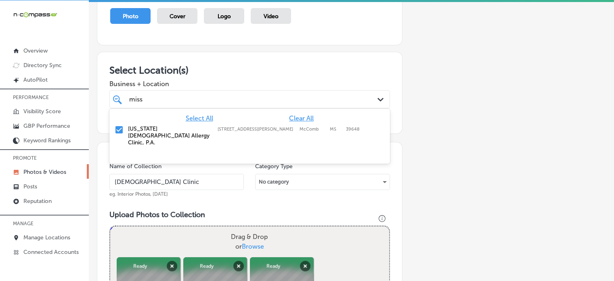
click at [212, 102] on div "miss miss" at bounding box center [237, 99] width 218 height 11
click at [256, 71] on h3 "Select Location(s)" at bounding box center [249, 70] width 281 height 12
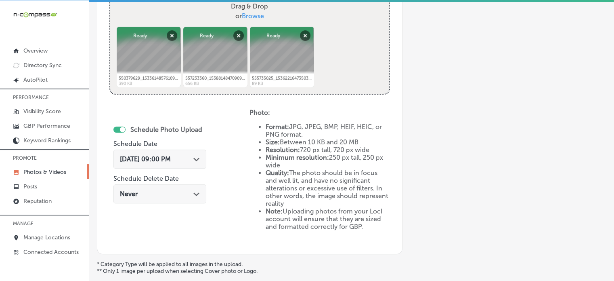
scroll to position [319, 0]
click at [206, 208] on div "Schedule Photo Upload Schedule Date Oct 7, 2025 09:00 PM Path Created with Sket…" at bounding box center [179, 175] width 140 height 133
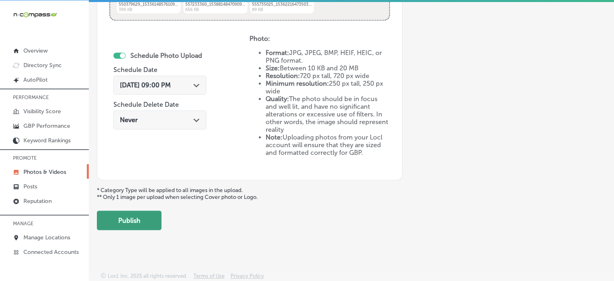
scroll to position [393, 0]
click at [138, 220] on button "Publish" at bounding box center [129, 220] width 65 height 19
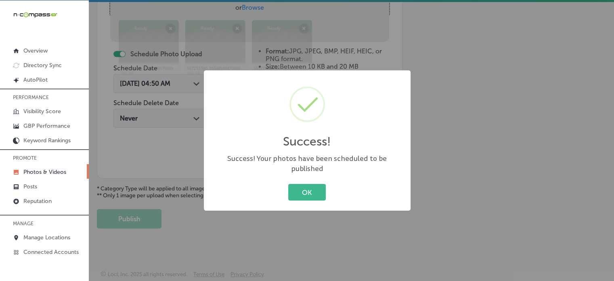
scroll to position [327, 0]
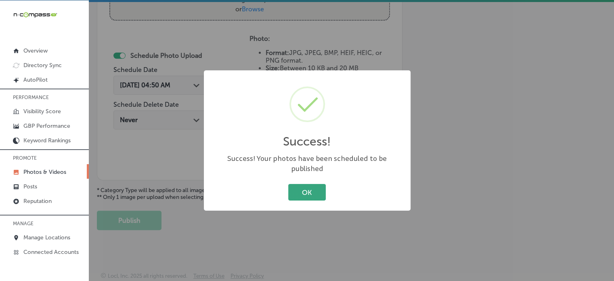
click at [304, 184] on button "OK" at bounding box center [307, 192] width 38 height 17
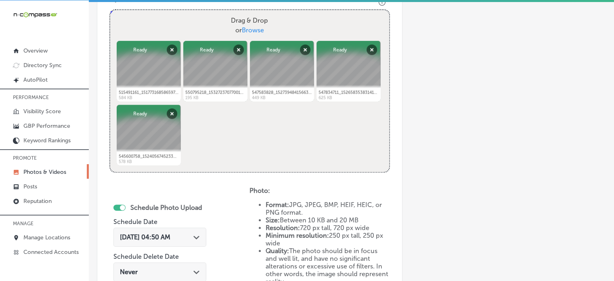
scroll to position [236, 0]
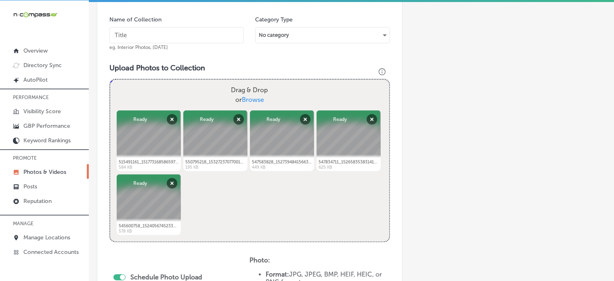
click at [162, 32] on input "text" at bounding box center [176, 35] width 134 height 16
paste input "Asthma Diagnosis and Treatment"
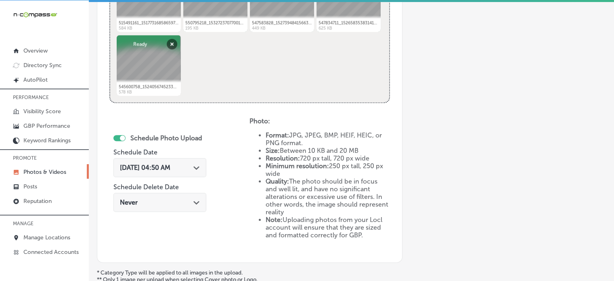
scroll to position [376, 0]
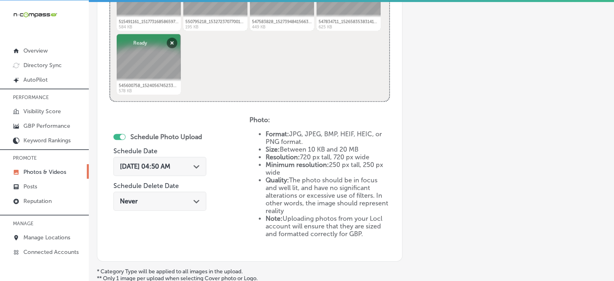
type input "Asthma Diagnosis and Treatment"
click at [169, 163] on span "Oct 1, 2025 04:50 AM" at bounding box center [145, 166] width 50 height 8
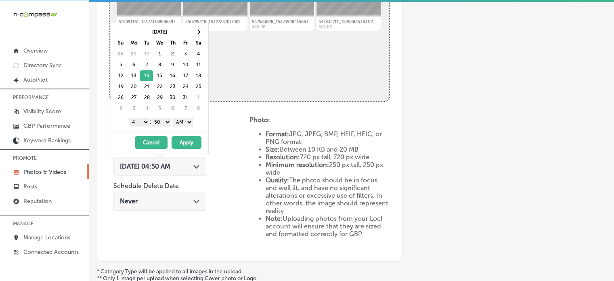
click at [140, 122] on select "1 2 3 4 5 6 7 8 9 10 11 12" at bounding box center [139, 121] width 20 height 9
drag, startPoint x: 163, startPoint y: 122, endPoint x: 163, endPoint y: 132, distance: 9.7
click at [163, 132] on div "Oct 2025 Su Mo Tu We Th Fr Sa 28 29 30 1 2 3 4 5 6 7 8 9 10 11 12 13 14 15 16 1…" at bounding box center [160, 88] width 98 height 131
drag, startPoint x: 186, startPoint y: 118, endPoint x: 182, endPoint y: 138, distance: 20.2
click at [182, 138] on div "Oct 2025 Su Mo Tu We Th Fr Sa 28 29 30 1 2 3 4 5 6 7 8 9 10 11 12 13 14 15 16 1…" at bounding box center [160, 88] width 98 height 131
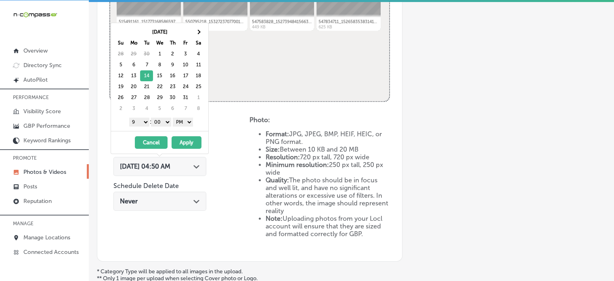
click at [182, 138] on button "Apply" at bounding box center [187, 142] width 30 height 13
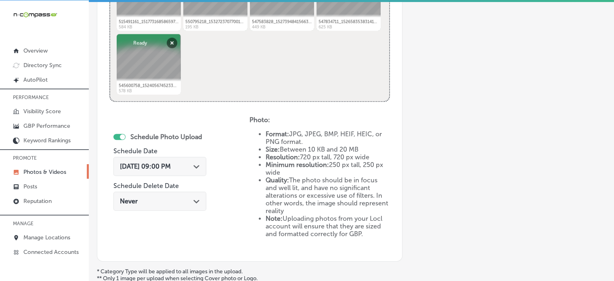
scroll to position [457, 0]
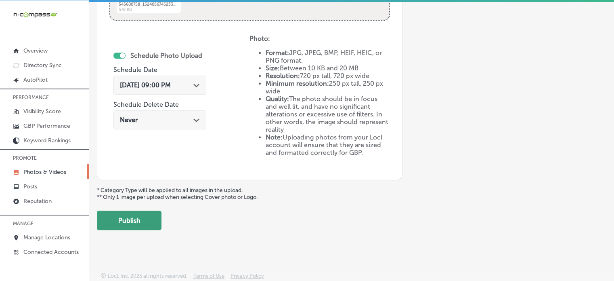
click at [145, 226] on button "Publish" at bounding box center [129, 219] width 65 height 19
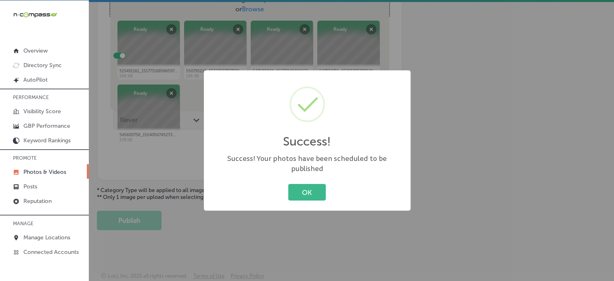
scroll to position [0, 0]
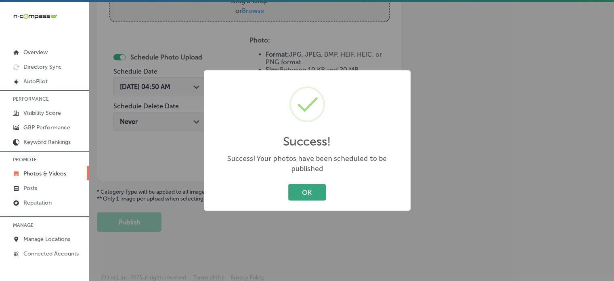
click at [311, 184] on button "OK" at bounding box center [307, 192] width 38 height 17
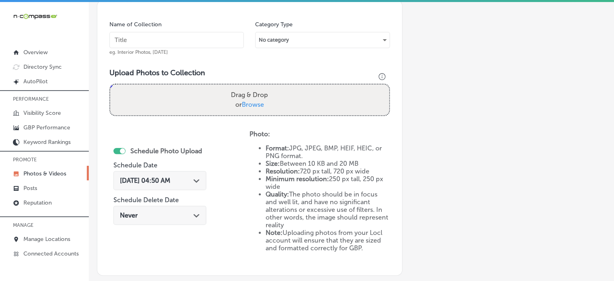
scroll to position [231, 0]
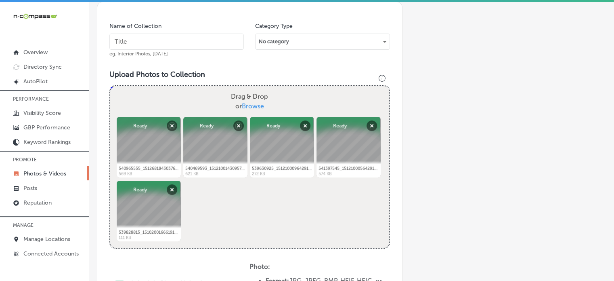
click at [152, 40] on input "text" at bounding box center [176, 42] width 134 height 16
paste input "Allergy Diagnosis Experts"
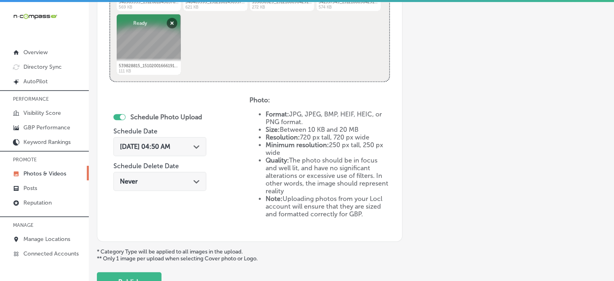
scroll to position [419, 0]
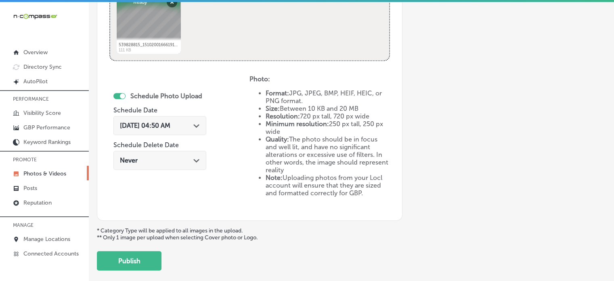
type input "Allergy Diagnosis Experts"
click at [177, 116] on div "Oct 1, 2025 04:50 AM Path Created with Sketch." at bounding box center [159, 125] width 93 height 19
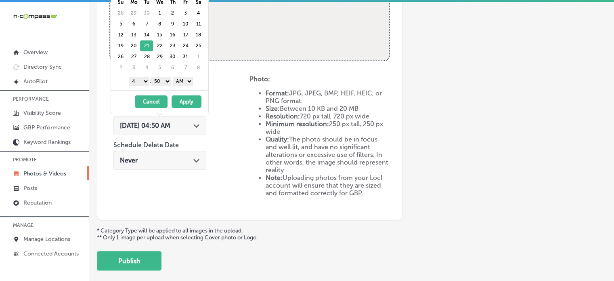
click at [139, 79] on select "1 2 3 4 5 6 7 8 9 10 11 12" at bounding box center [139, 81] width 20 height 9
drag, startPoint x: 163, startPoint y: 81, endPoint x: 163, endPoint y: 94, distance: 12.5
click at [163, 94] on div "Oct 2025 Su Mo Tu We Th Fr Sa 28 29 30 1 2 3 4 5 6 7 8 9 10 11 12 13 14 15 16 1…" at bounding box center [160, 47] width 98 height 131
drag, startPoint x: 184, startPoint y: 81, endPoint x: 184, endPoint y: 98, distance: 16.6
click at [184, 98] on div "Oct 2025 Su Mo Tu We Th Fr Sa 28 29 30 1 2 3 4 5 6 7 8 9 10 11 12 13 14 15 16 1…" at bounding box center [160, 47] width 98 height 131
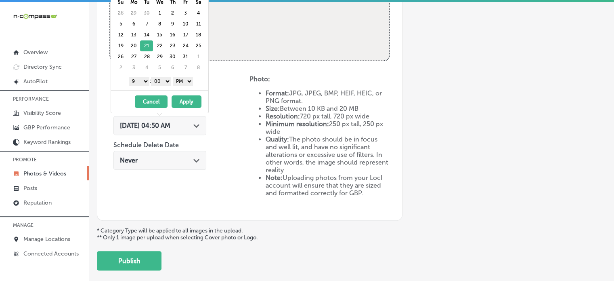
click at [184, 98] on button "Apply" at bounding box center [187, 101] width 30 height 13
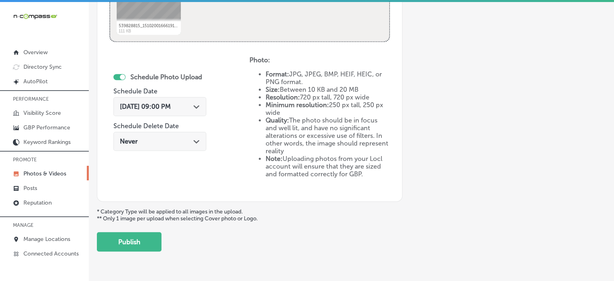
scroll to position [440, 0]
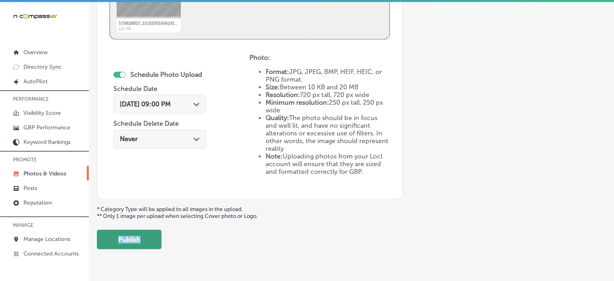
drag, startPoint x: 137, startPoint y: 226, endPoint x: 141, endPoint y: 230, distance: 6.1
click at [141, 230] on button "Publish" at bounding box center [129, 238] width 65 height 19
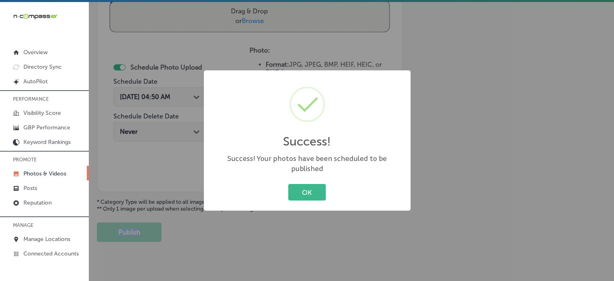
scroll to position [316, 0]
click at [313, 184] on button "OK" at bounding box center [307, 192] width 38 height 17
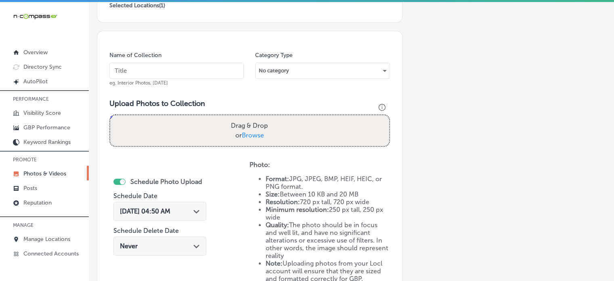
scroll to position [202, 0]
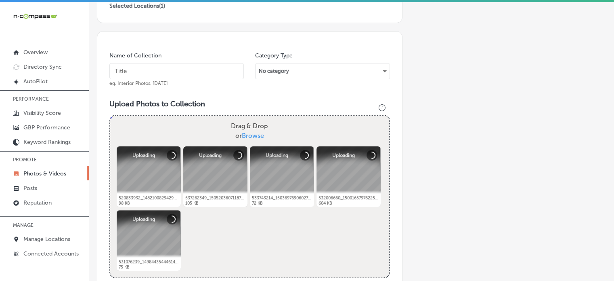
click at [186, 69] on input "text" at bounding box center [176, 71] width 134 height 16
paste input "Food Allergy Testing"
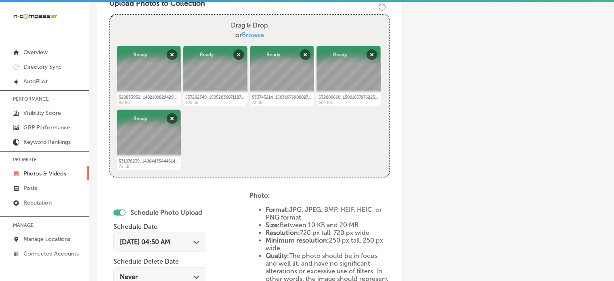
scroll to position [304, 0]
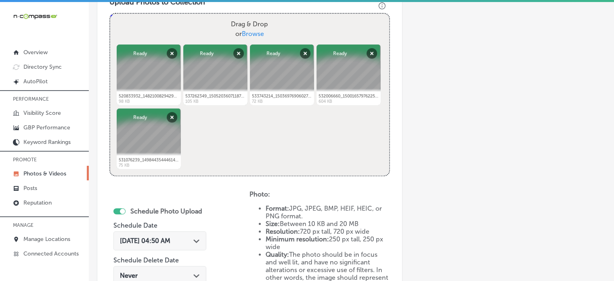
type input "Food Allergy Testing"
click at [189, 237] on div "Oct 1, 2025 04:50 AM Path Created with Sketch." at bounding box center [160, 241] width 80 height 8
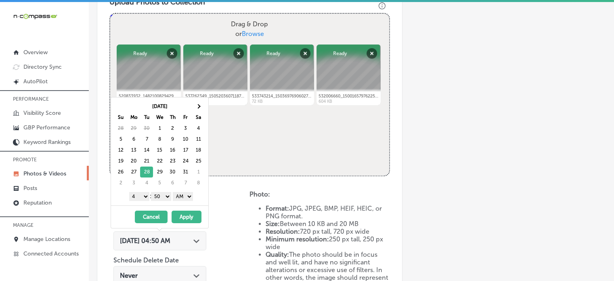
click at [142, 194] on select "1 2 3 4 5 6 7 8 9 10 11 12" at bounding box center [139, 196] width 20 height 9
drag, startPoint x: 161, startPoint y: 192, endPoint x: 161, endPoint y: 205, distance: 13.3
click at [161, 205] on div "Oct 2025 Su Mo Tu We Th Fr Sa 28 29 30 1 2 3 4 5 6 7 8 9 10 11 12 13 14 15 16 1…" at bounding box center [160, 162] width 98 height 131
drag, startPoint x: 184, startPoint y: 195, endPoint x: 184, endPoint y: 214, distance: 19.0
click at [184, 214] on div "Oct 2025 Su Mo Tu We Th Fr Sa 28 29 30 1 2 3 4 5 6 7 8 9 10 11 12 13 14 15 16 1…" at bounding box center [160, 162] width 98 height 131
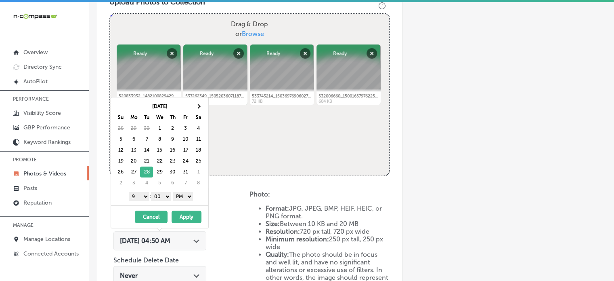
click at [184, 214] on button "Apply" at bounding box center [187, 216] width 30 height 13
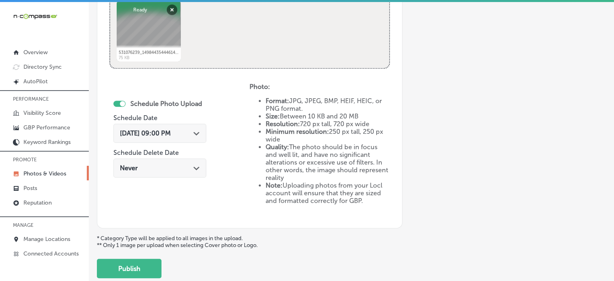
scroll to position [457, 0]
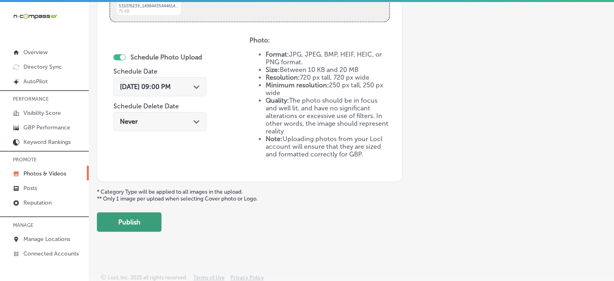
click at [133, 226] on button "Publish" at bounding box center [129, 221] width 65 height 19
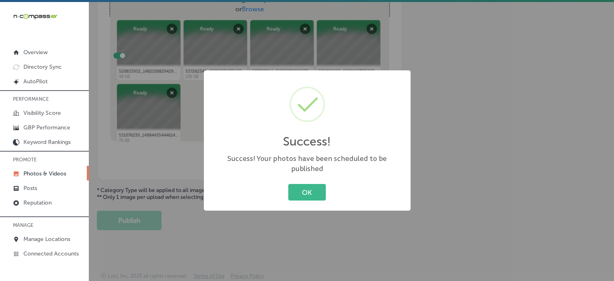
scroll to position [327, 0]
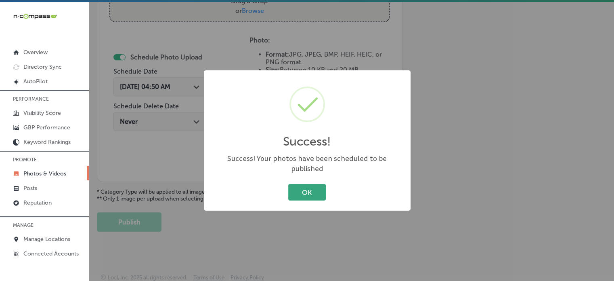
click at [300, 184] on button "OK" at bounding box center [307, 192] width 38 height 17
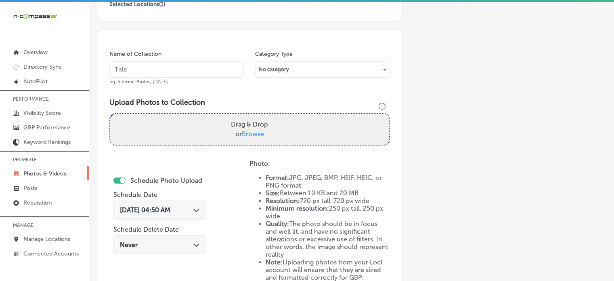
scroll to position [203, 0]
click at [181, 71] on input "text" at bounding box center [176, 70] width 134 height 16
paste input "Seasonal Allergy Treatment"
type input "Seasonal Allergy Treatment"
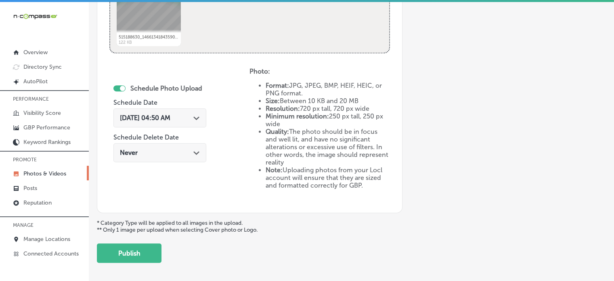
scroll to position [426, 0]
click at [170, 117] on span "Oct 1, 2025 04:50 AM" at bounding box center [145, 118] width 50 height 8
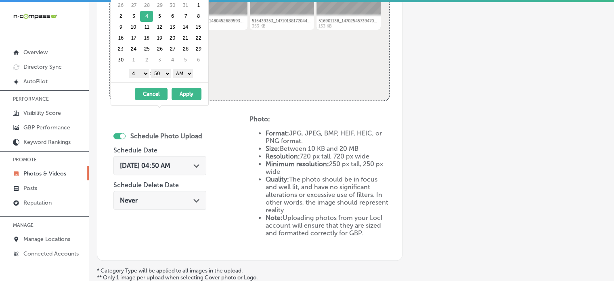
scroll to position [378, 0]
click at [132, 75] on select "1 2 3 4 5 6 7 8 9 10 11 12" at bounding box center [139, 73] width 20 height 9
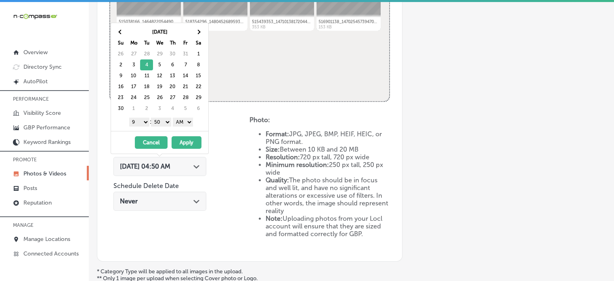
click at [166, 120] on select "00 10 20 30 40 50" at bounding box center [161, 121] width 20 height 9
click at [160, 129] on div "Nov 2025 Su Mo Tu We Th Fr Sa 26 27 28 29 30 31 1 2 3 4 5 6 7 8 9 10 11 12 13 1…" at bounding box center [159, 77] width 97 height 108
click at [183, 120] on select "AM PM" at bounding box center [183, 121] width 20 height 9
click at [186, 146] on button "Apply" at bounding box center [187, 142] width 30 height 13
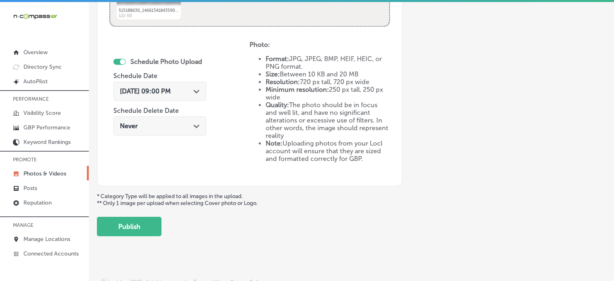
scroll to position [454, 0]
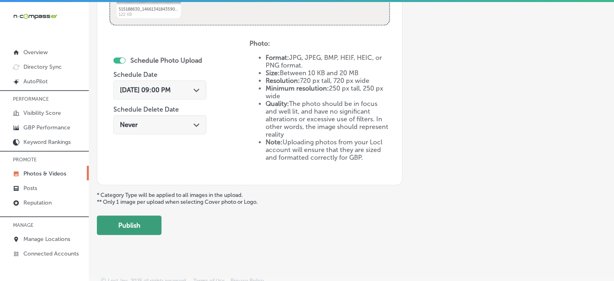
click at [131, 228] on button "Publish" at bounding box center [129, 224] width 65 height 19
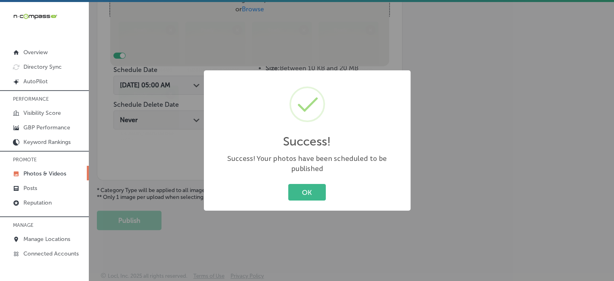
scroll to position [327, 0]
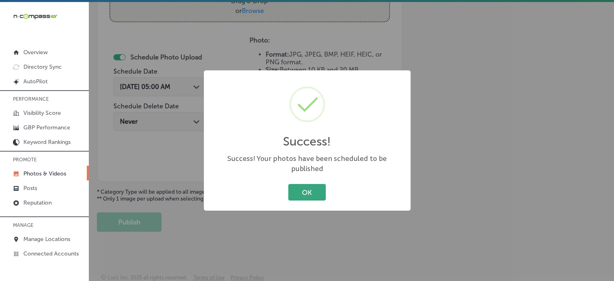
click at [304, 186] on button "OK" at bounding box center [307, 192] width 38 height 17
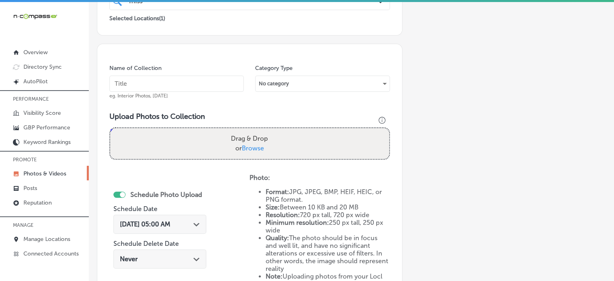
scroll to position [187, 0]
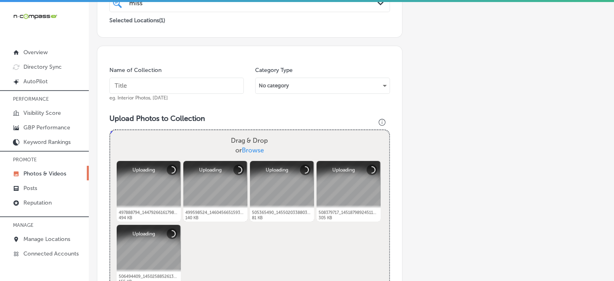
click at [186, 84] on input "text" at bounding box center [176, 86] width 134 height 16
paste input "Oral Food Challenge"
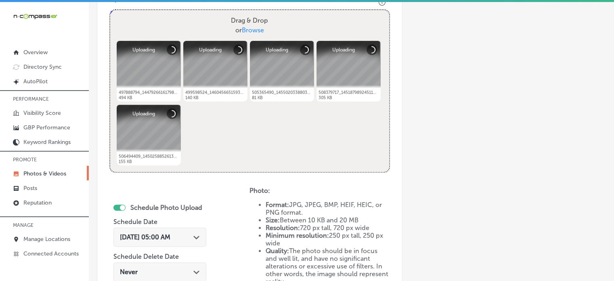
scroll to position [321, 0]
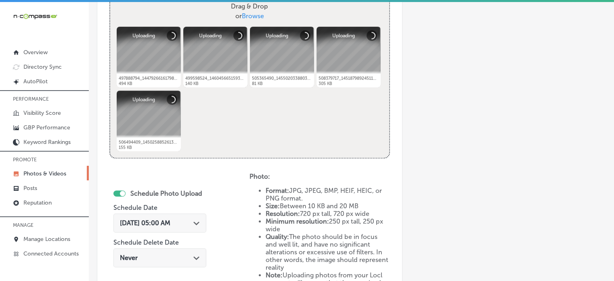
type input "Oral Food Challenge"
click at [190, 222] on div "Oct 1, 2025 05:00 AM Path Created with Sketch." at bounding box center [160, 223] width 80 height 8
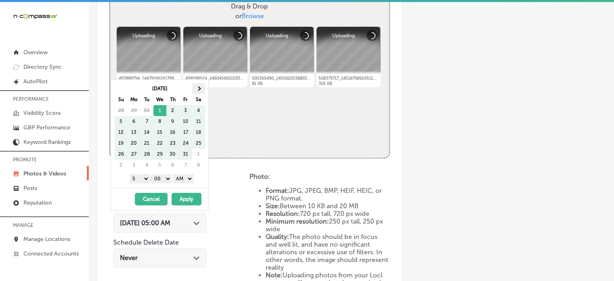
click at [198, 84] on th at bounding box center [198, 88] width 13 height 11
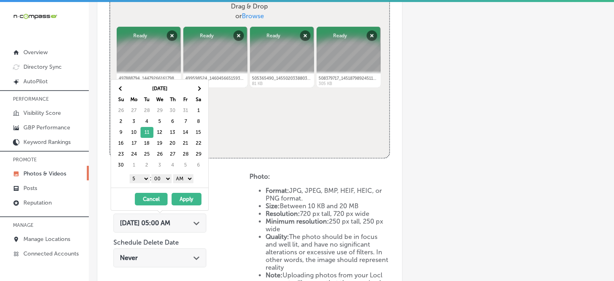
click at [138, 179] on select "1 2 3 4 5 6 7 8 9 10 11 12" at bounding box center [140, 178] width 20 height 9
click at [191, 179] on select "AM PM" at bounding box center [183, 178] width 20 height 9
click at [187, 197] on button "Apply" at bounding box center [187, 199] width 30 height 13
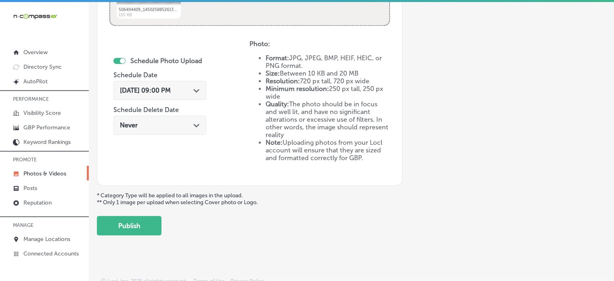
scroll to position [457, 0]
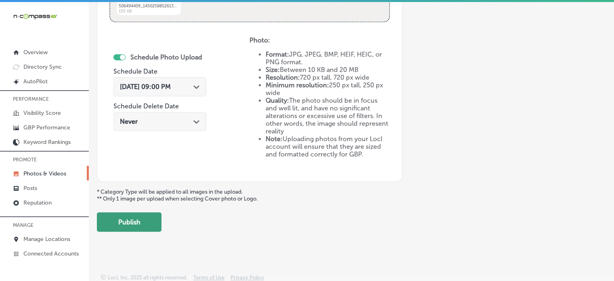
click at [134, 216] on button "Publish" at bounding box center [129, 221] width 65 height 19
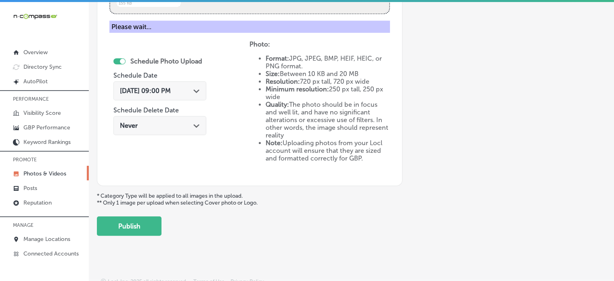
scroll to position [466, 0]
click at [128, 222] on button "Publish" at bounding box center [129, 225] width 65 height 19
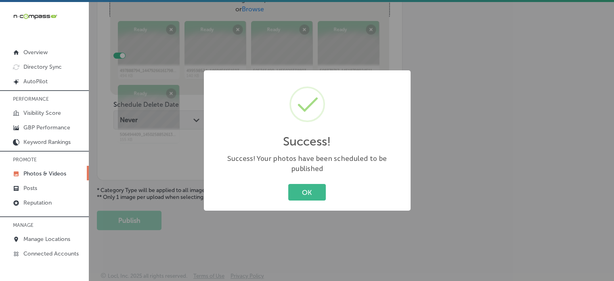
scroll to position [327, 0]
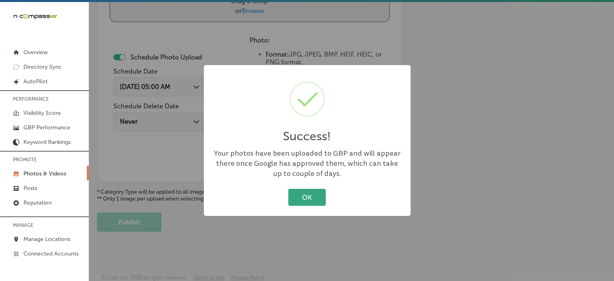
click at [306, 196] on button "OK" at bounding box center [307, 197] width 38 height 17
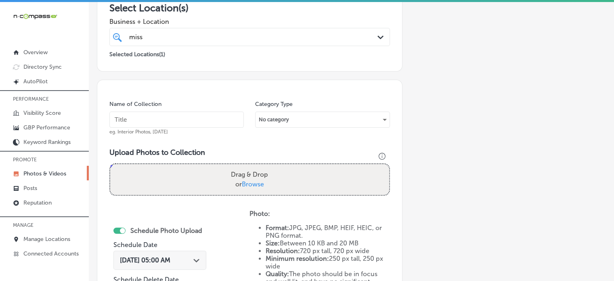
scroll to position [134, 0]
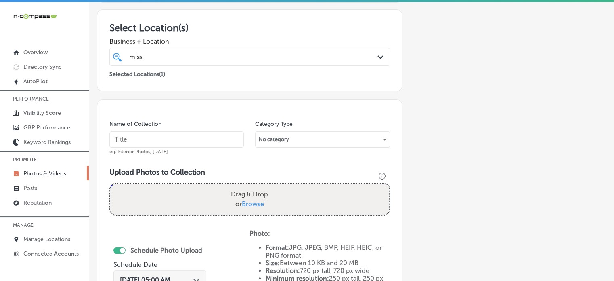
click at [208, 135] on input "text" at bounding box center [176, 139] width 134 height 16
paste input "Skin Allergy Testing"
type input "Skin Allergy Testing"
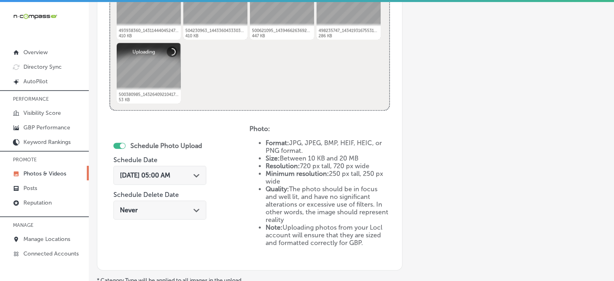
scroll to position [372, 0]
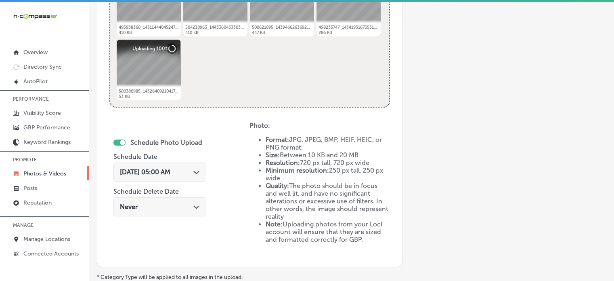
click at [170, 177] on div "Oct 1, 2025 05:00 AM Path Created with Sketch." at bounding box center [159, 171] width 93 height 19
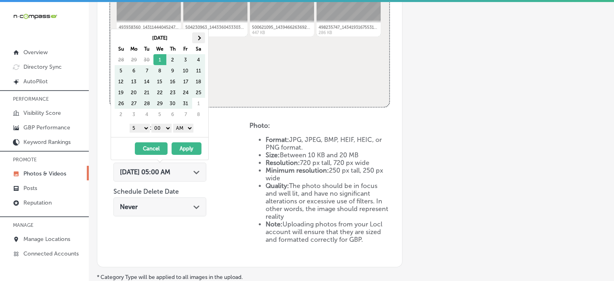
click at [201, 34] on th at bounding box center [198, 37] width 13 height 11
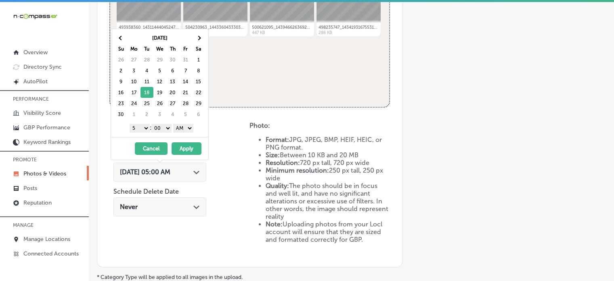
drag, startPoint x: 141, startPoint y: 125, endPoint x: 132, endPoint y: 218, distance: 92.8
click at [132, 218] on body "iconmonstr-menu-thin copy Created with Sketch. Overview Directory Sync Created …" at bounding box center [307, 141] width 614 height 283
click at [186, 126] on select "AM PM" at bounding box center [183, 128] width 20 height 9
click at [184, 145] on button "Apply" at bounding box center [187, 148] width 30 height 13
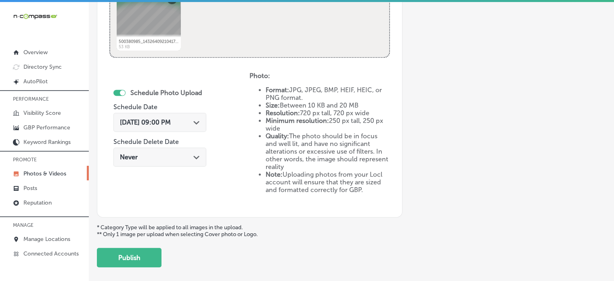
scroll to position [422, 0]
click at [149, 249] on button "Publish" at bounding box center [129, 256] width 65 height 19
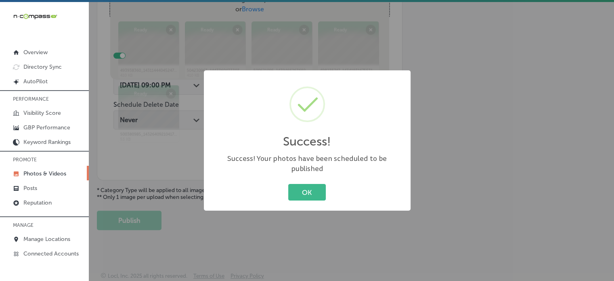
scroll to position [195, 0]
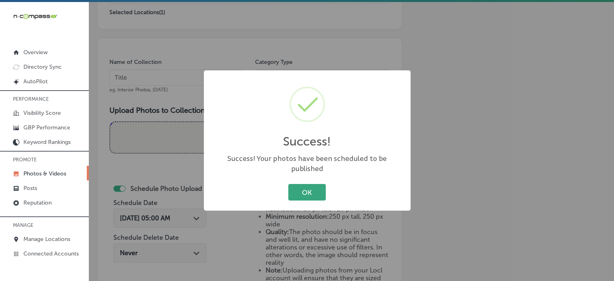
click at [321, 191] on button "OK" at bounding box center [307, 192] width 38 height 17
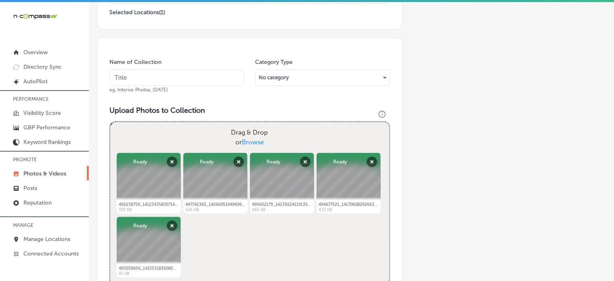
click at [179, 72] on input "text" at bounding box center [176, 77] width 134 height 16
paste input "Allergy Shots for Asthma"
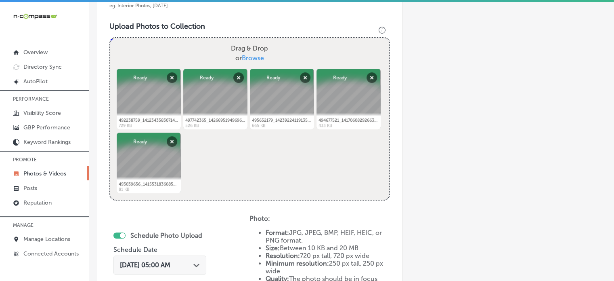
scroll to position [281, 0]
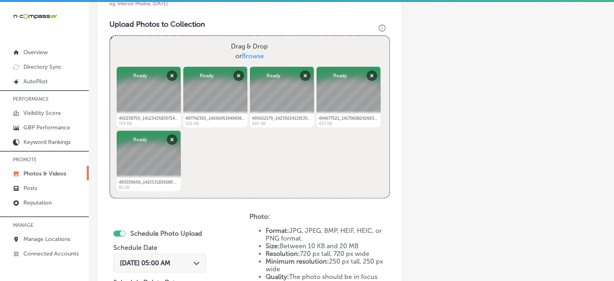
type input "Allergy Shots for Asthma"
click at [170, 259] on span "Oct 1, 2025 05:00 AM" at bounding box center [145, 263] width 50 height 8
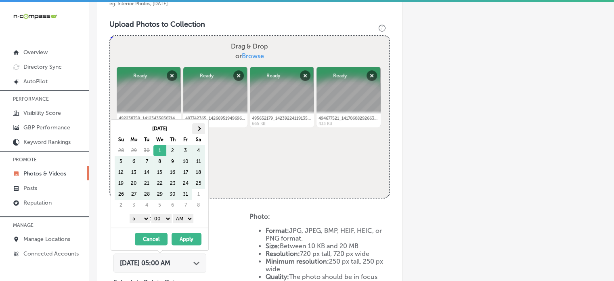
click at [199, 128] on span at bounding box center [198, 128] width 4 height 4
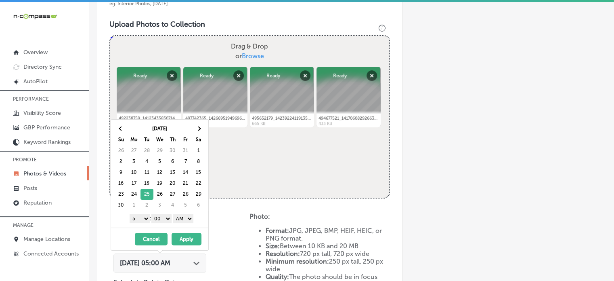
click at [142, 219] on select "1 2 3 4 5 6 7 8 9 10 11 12" at bounding box center [140, 218] width 20 height 9
drag, startPoint x: 182, startPoint y: 217, endPoint x: 184, endPoint y: 239, distance: 21.9
click at [184, 239] on div "Nov 2025 Su Mo Tu We Th Fr Sa 26 27 28 29 30 31 1 2 3 4 5 6 7 8 9 10 11 12 13 1…" at bounding box center [160, 184] width 98 height 131
click at [184, 239] on button "Apply" at bounding box center [187, 239] width 30 height 13
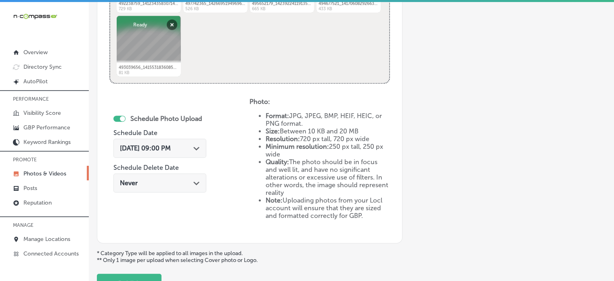
scroll to position [396, 0]
click at [130, 273] on button "Publish" at bounding box center [129, 282] width 65 height 19
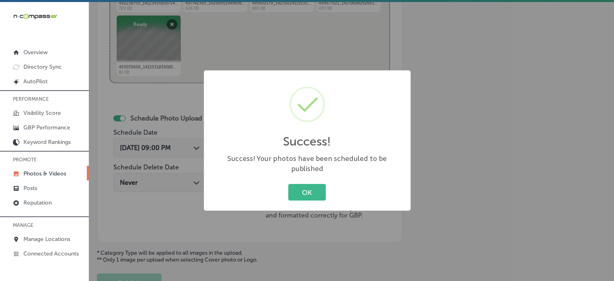
scroll to position [327, 0]
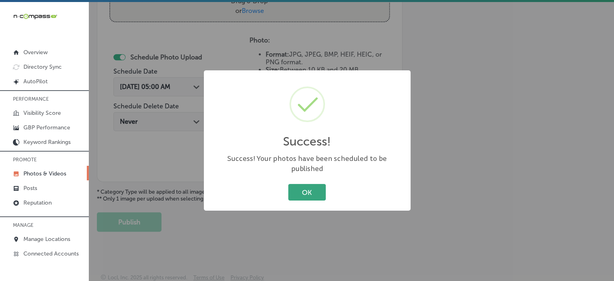
click at [312, 189] on button "OK" at bounding box center [307, 192] width 38 height 17
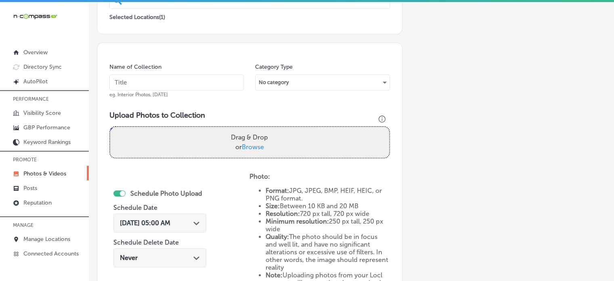
scroll to position [179, 0]
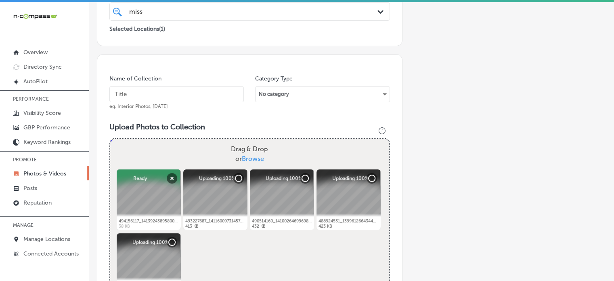
click at [188, 97] on input "text" at bounding box center [176, 94] width 134 height 16
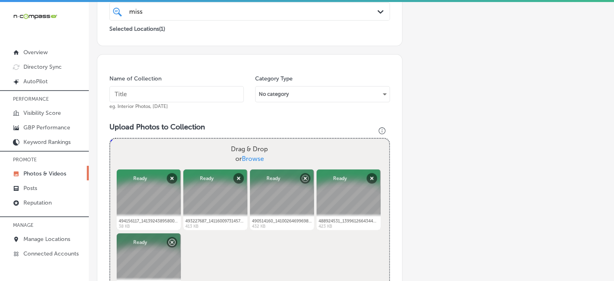
paste input "Subcutaneous Immunotherapy"
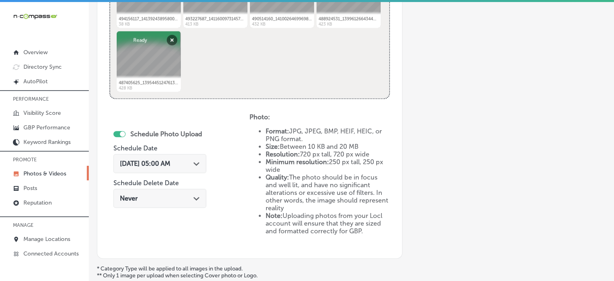
scroll to position [381, 0]
type input "Subcutaneous Immunotherapy"
click at [170, 164] on span "Oct 1, 2025 05:00 AM" at bounding box center [145, 163] width 50 height 8
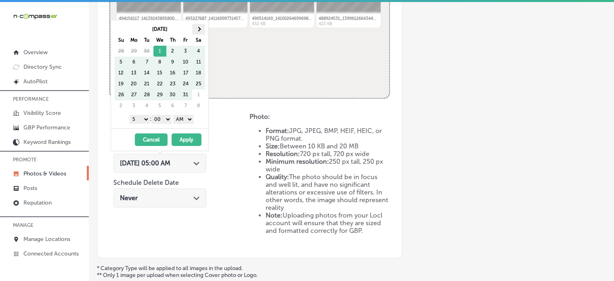
click at [196, 29] on span at bounding box center [198, 29] width 4 height 4
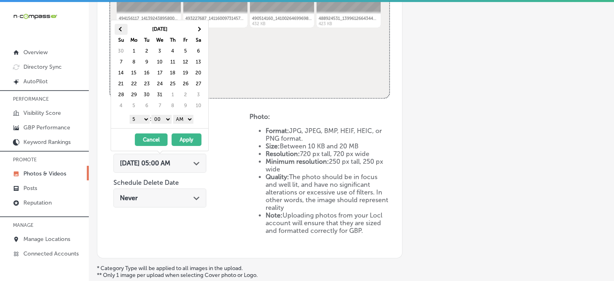
click at [121, 28] on span at bounding box center [121, 29] width 4 height 4
click at [141, 118] on select "1 2 3 4 5 6 7 8 9 10 11 12" at bounding box center [140, 119] width 20 height 9
drag, startPoint x: 191, startPoint y: 115, endPoint x: 184, endPoint y: 138, distance: 23.1
click at [184, 138] on div "Dec 2025 Su Mo Tu We Th Fr Sa 30 1 2 3 4 5 6 7 8 9 10 11 12 13 14 15 16 17 18 1…" at bounding box center [160, 85] width 98 height 131
click at [184, 138] on button "Apply" at bounding box center [187, 139] width 30 height 13
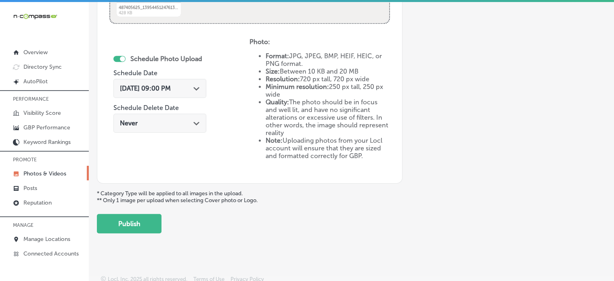
scroll to position [457, 0]
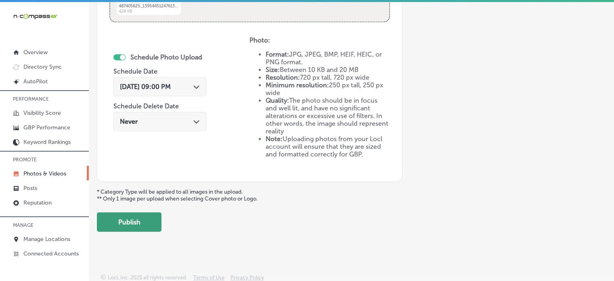
click at [140, 219] on button "Publish" at bounding box center [129, 221] width 65 height 19
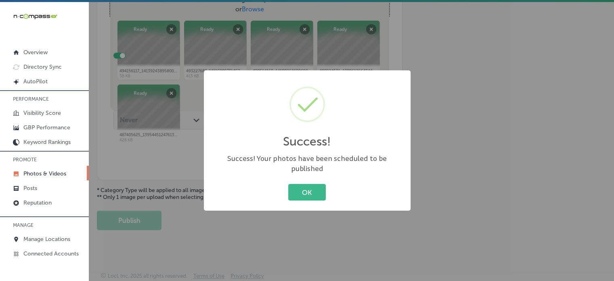
scroll to position [327, 0]
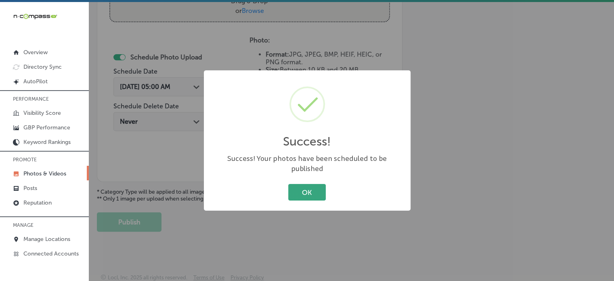
click at [301, 187] on button "OK" at bounding box center [307, 192] width 38 height 17
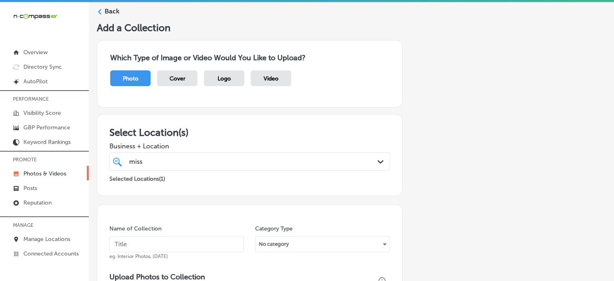
scroll to position [0, 0]
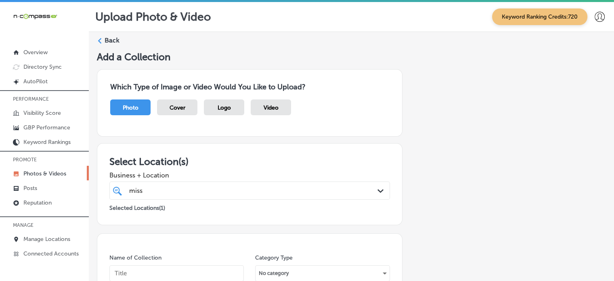
click at [105, 42] on label "Back" at bounding box center [112, 40] width 15 height 9
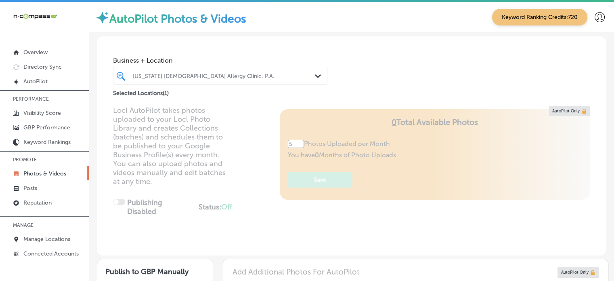
type input "5"
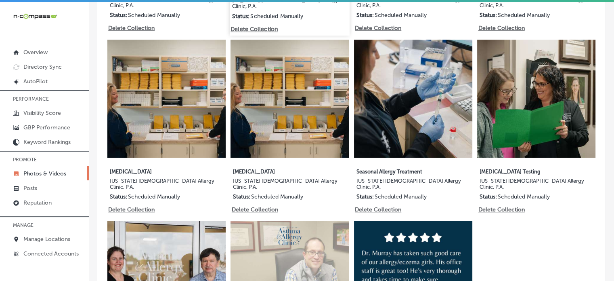
scroll to position [617, 0]
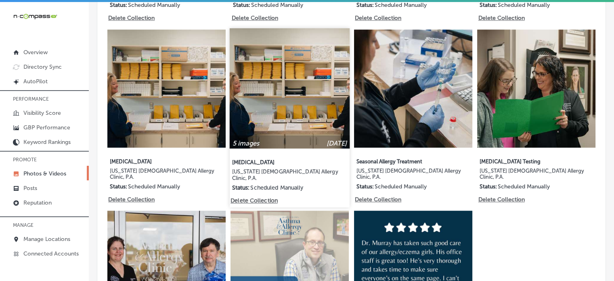
click at [258, 197] on p "Delete Collection" at bounding box center [254, 200] width 46 height 7
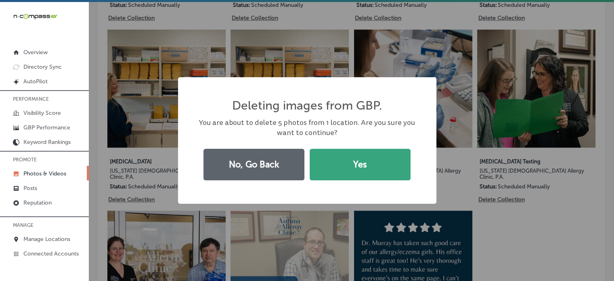
click at [355, 159] on button "Yes" at bounding box center [360, 164] width 101 height 31
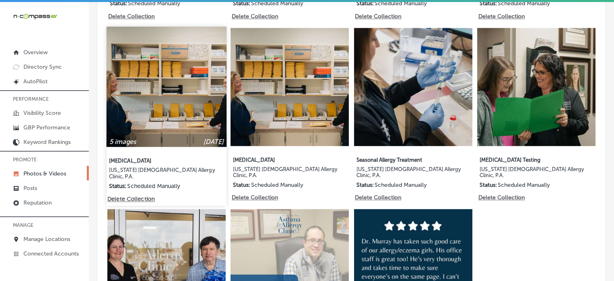
scroll to position [555, 0]
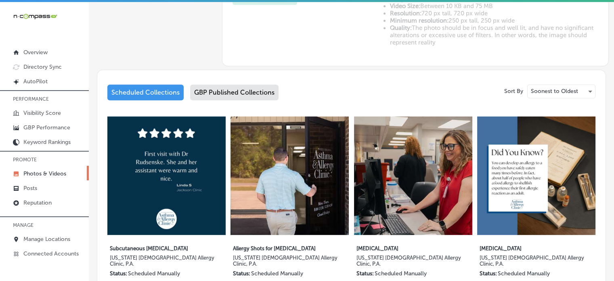
click at [225, 91] on div "GBP Published Collections" at bounding box center [234, 92] width 88 height 16
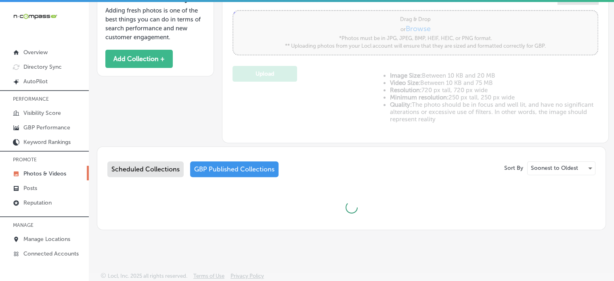
scroll to position [361, 0]
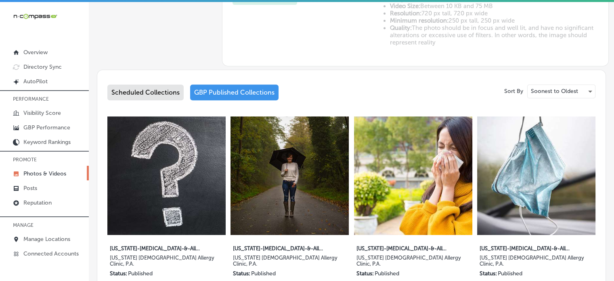
click at [153, 98] on div "Scheduled Collections" at bounding box center [145, 92] width 76 height 16
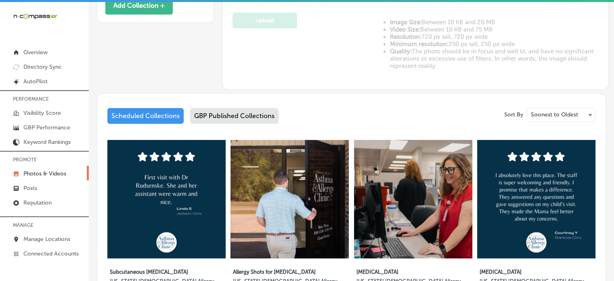
scroll to position [333, 0]
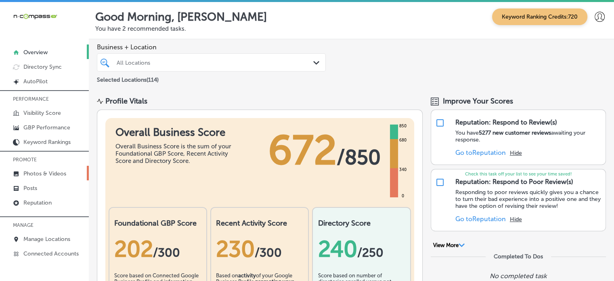
click at [46, 177] on link "Photos & Videos" at bounding box center [44, 173] width 89 height 15
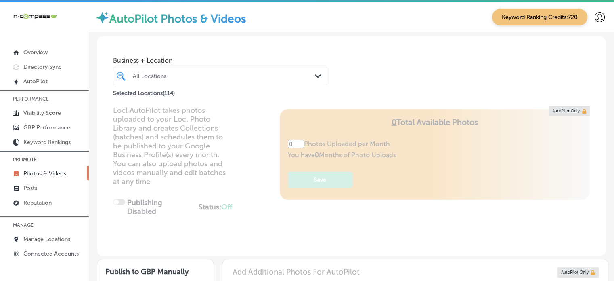
type input "5"
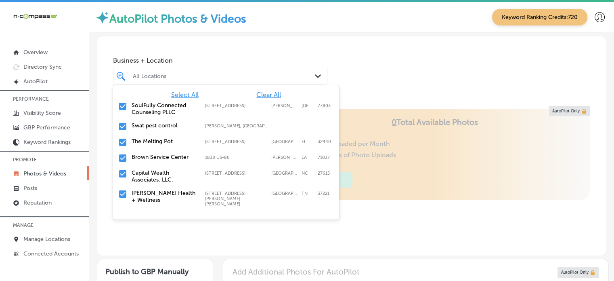
click at [210, 78] on div "All Locations" at bounding box center [224, 75] width 183 height 7
type input "n"
click at [262, 95] on span "Clear All" at bounding box center [268, 95] width 25 height 8
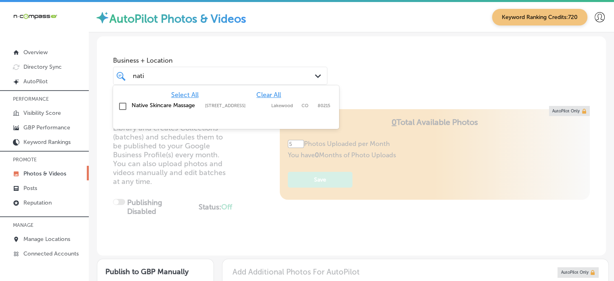
click at [199, 107] on div "Native Skincare Massage [STREET_ADDRESS][GEOGRAPHIC_DATA][STREET_ADDRESS]" at bounding box center [213, 105] width 163 height 7
type input "nati"
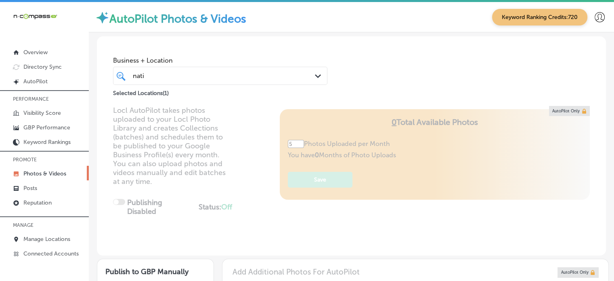
click at [407, 98] on div "Business + Location nati nati Path Created with Sketch. Selected Locations ( 1 )" at bounding box center [351, 70] width 509 height 69
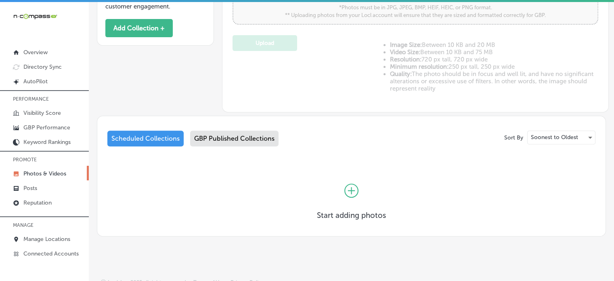
scroll to position [308, 0]
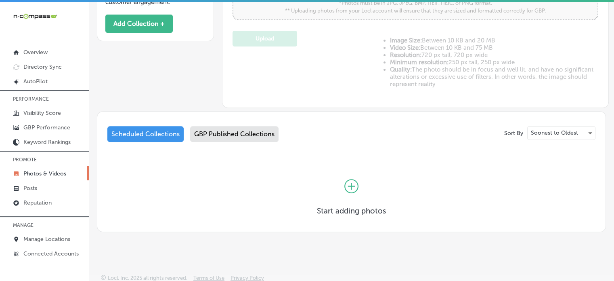
click at [229, 137] on div "GBP Published Collections" at bounding box center [234, 134] width 88 height 16
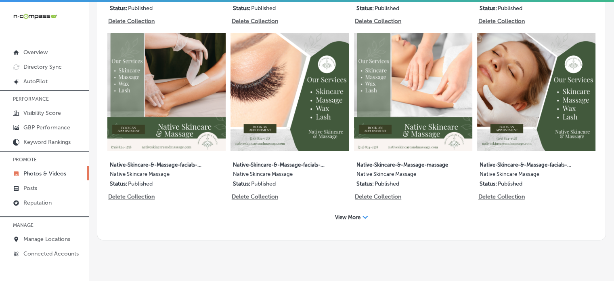
scroll to position [2, 0]
